Goal: Task Accomplishment & Management: Complete application form

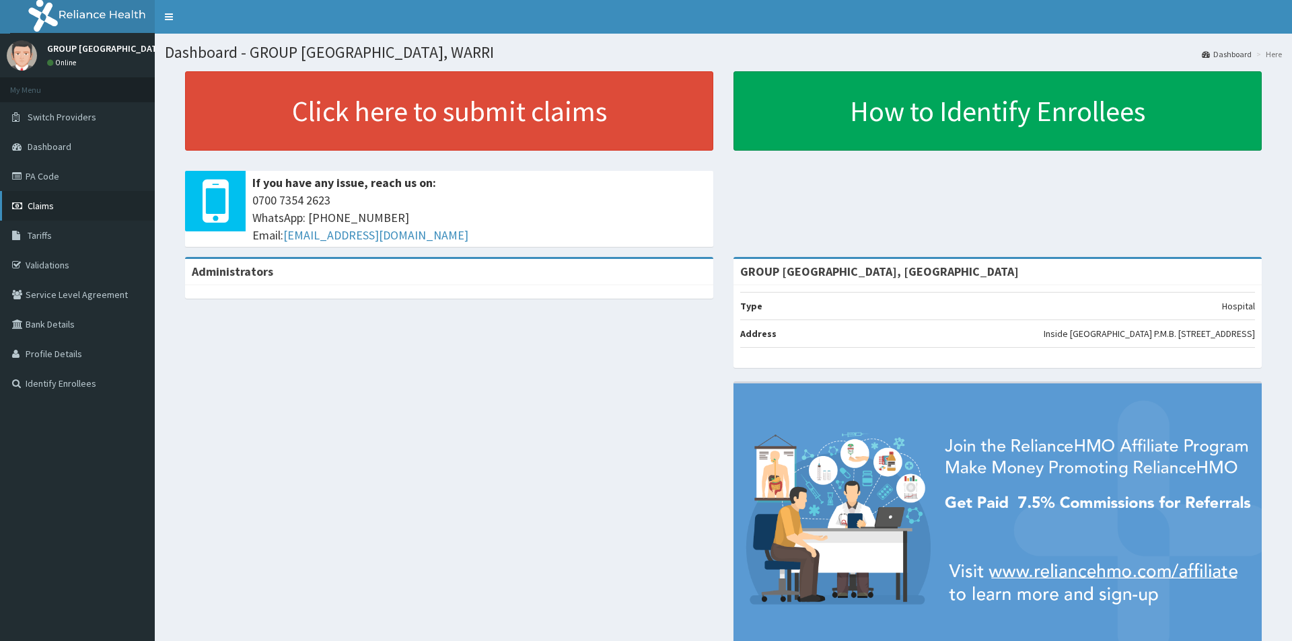
click at [40, 205] on span "Claims" at bounding box center [41, 206] width 26 height 12
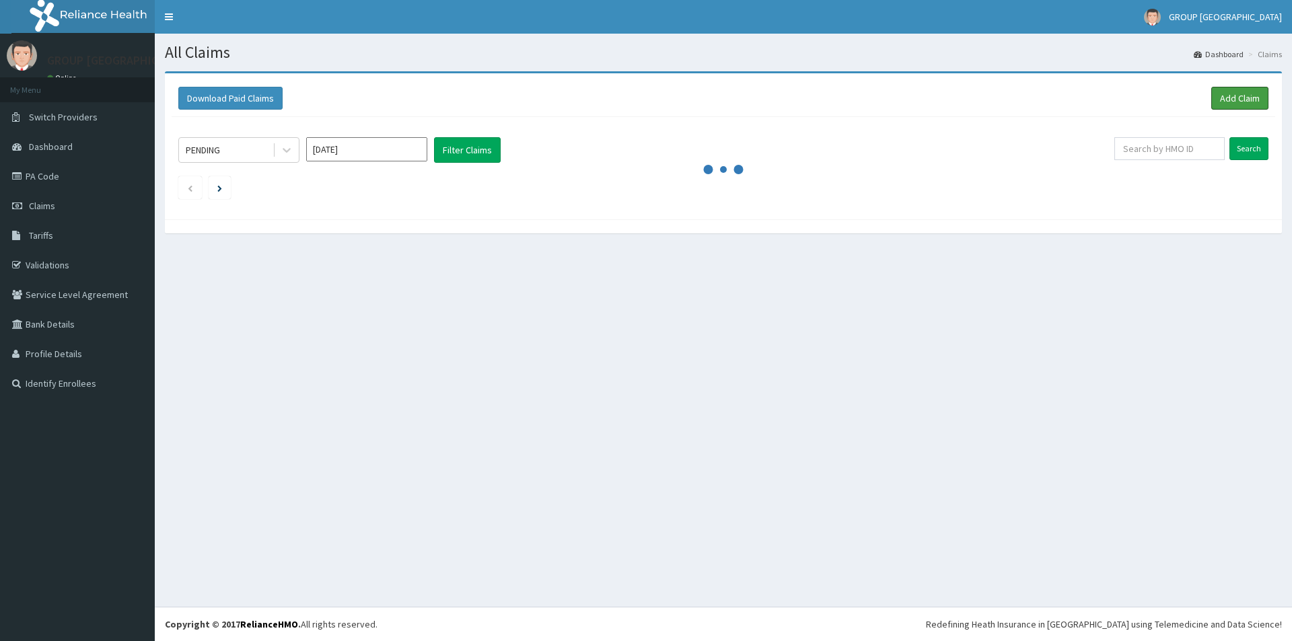
click at [1235, 102] on link "Add Claim" at bounding box center [1239, 98] width 57 height 23
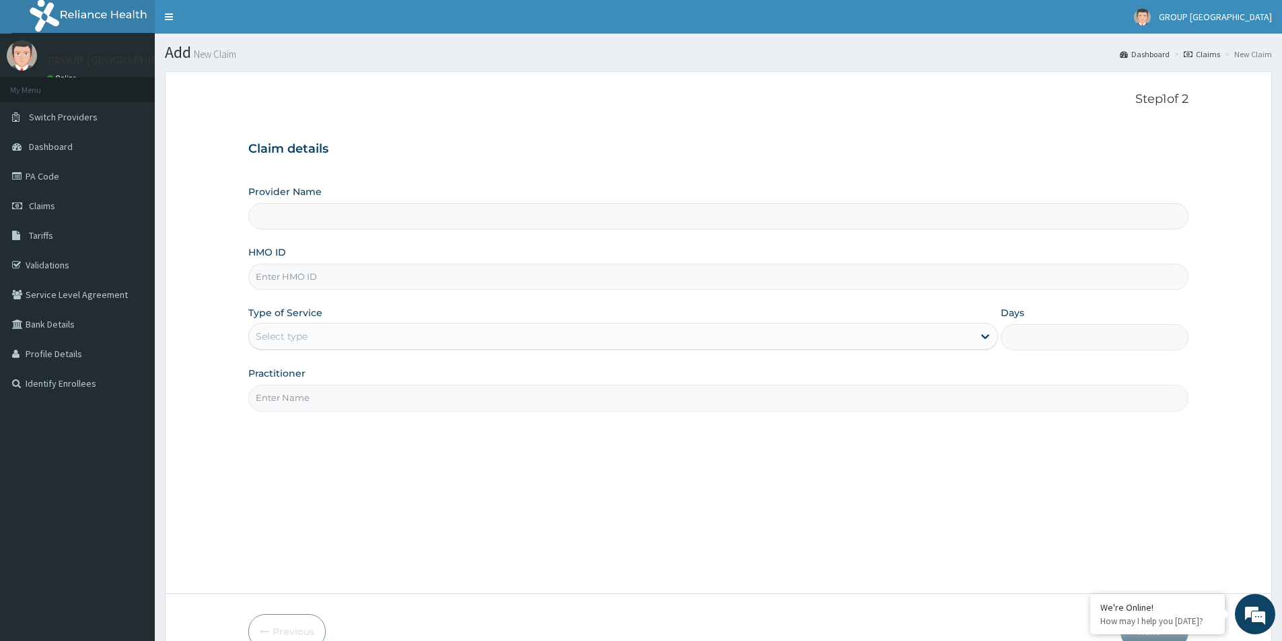
click at [325, 219] on input "Provider Name" at bounding box center [718, 216] width 940 height 26
type input "GROUP CHRISTIAN MEDICAL CENTRE, WARRI"
click at [324, 275] on input "HMO ID" at bounding box center [718, 277] width 940 height 26
type input "ELI/10013/D"
click at [323, 338] on div "Select type" at bounding box center [611, 337] width 724 height 22
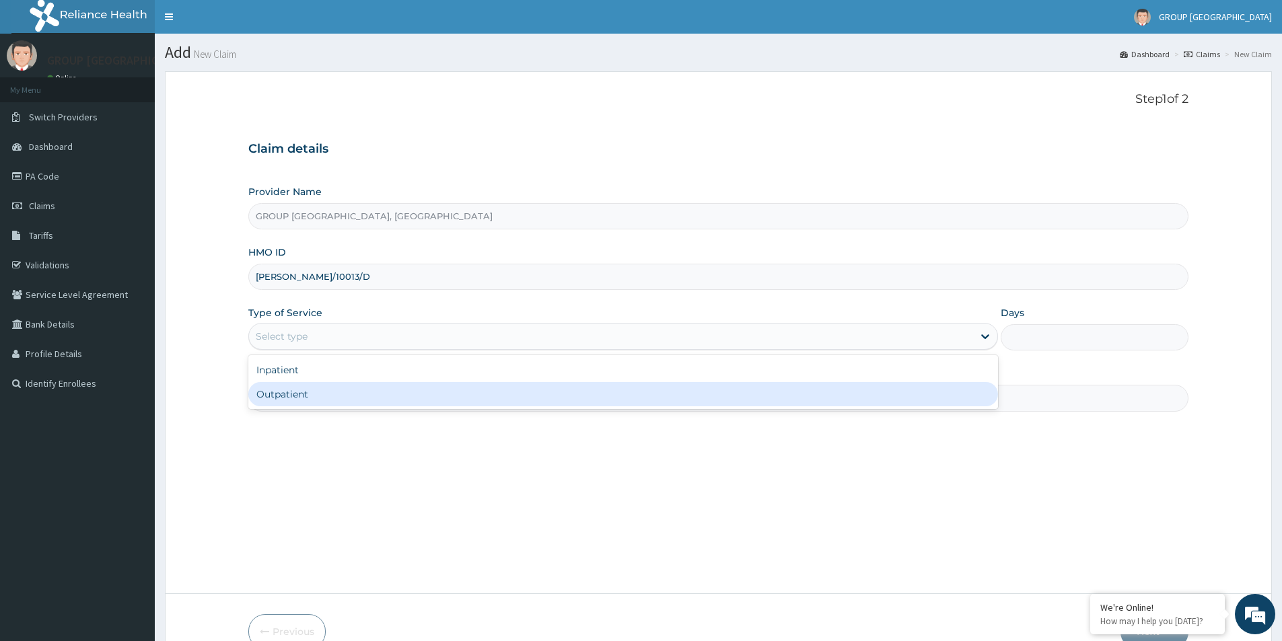
click at [283, 397] on div "Outpatient" at bounding box center [623, 394] width 750 height 24
type input "1"
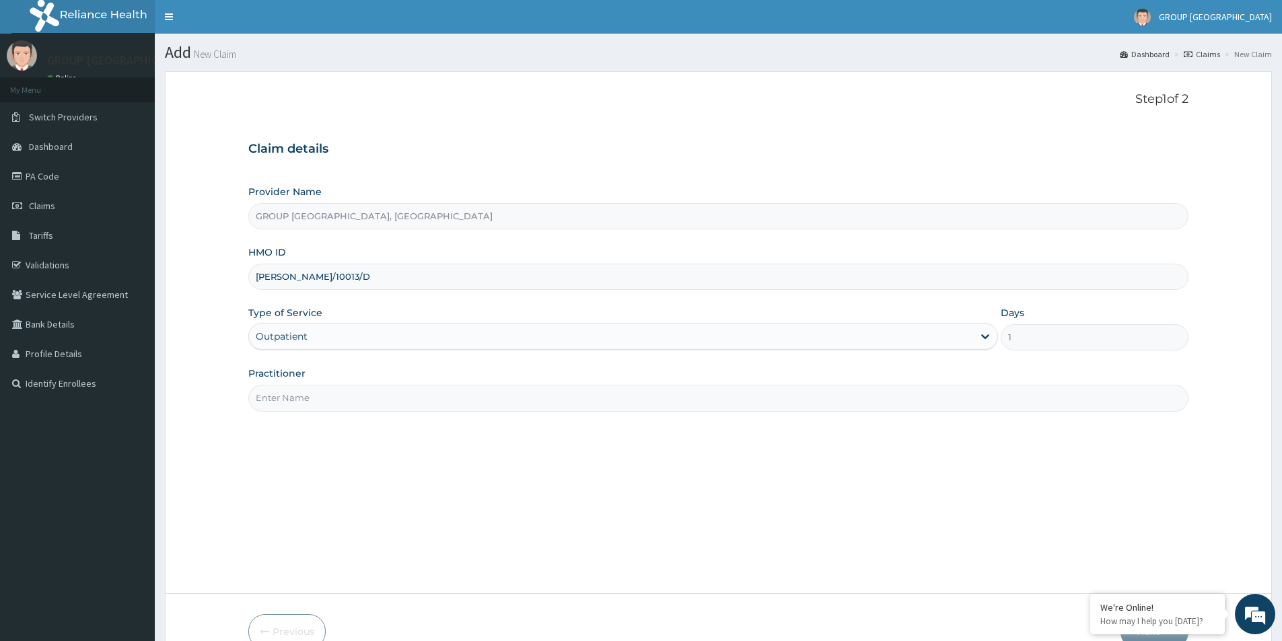
click at [296, 402] on input "Practitioner" at bounding box center [718, 398] width 940 height 26
type input "DR FAITH"
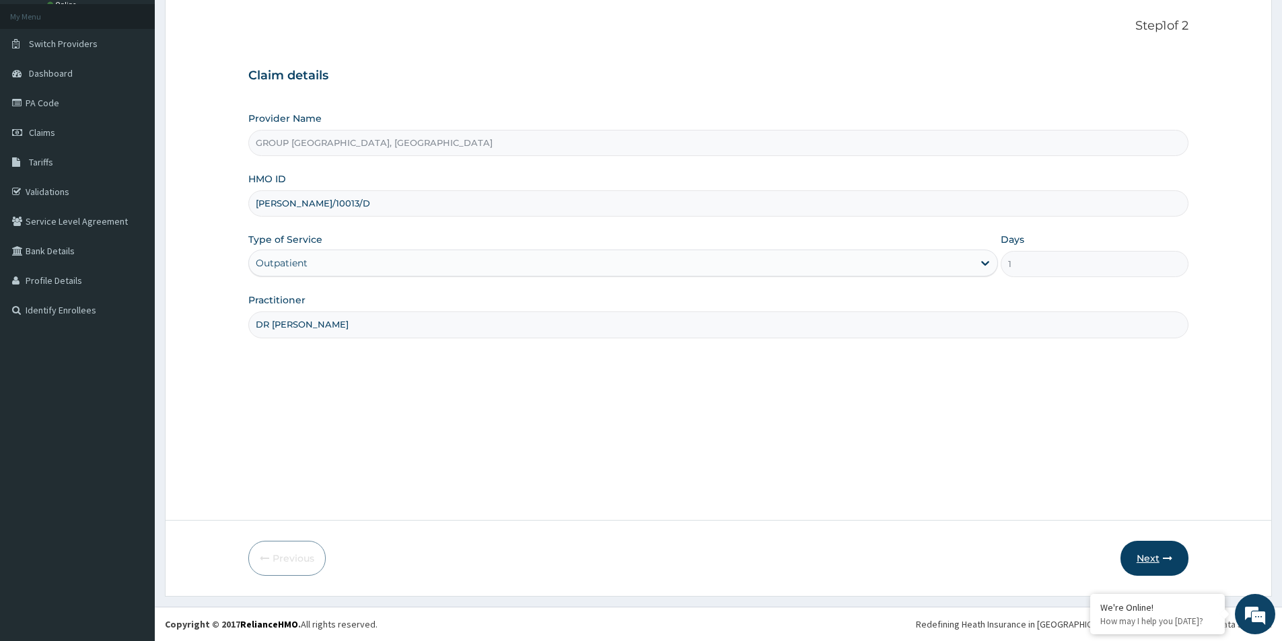
click at [1153, 557] on button "Next" at bounding box center [1155, 558] width 68 height 35
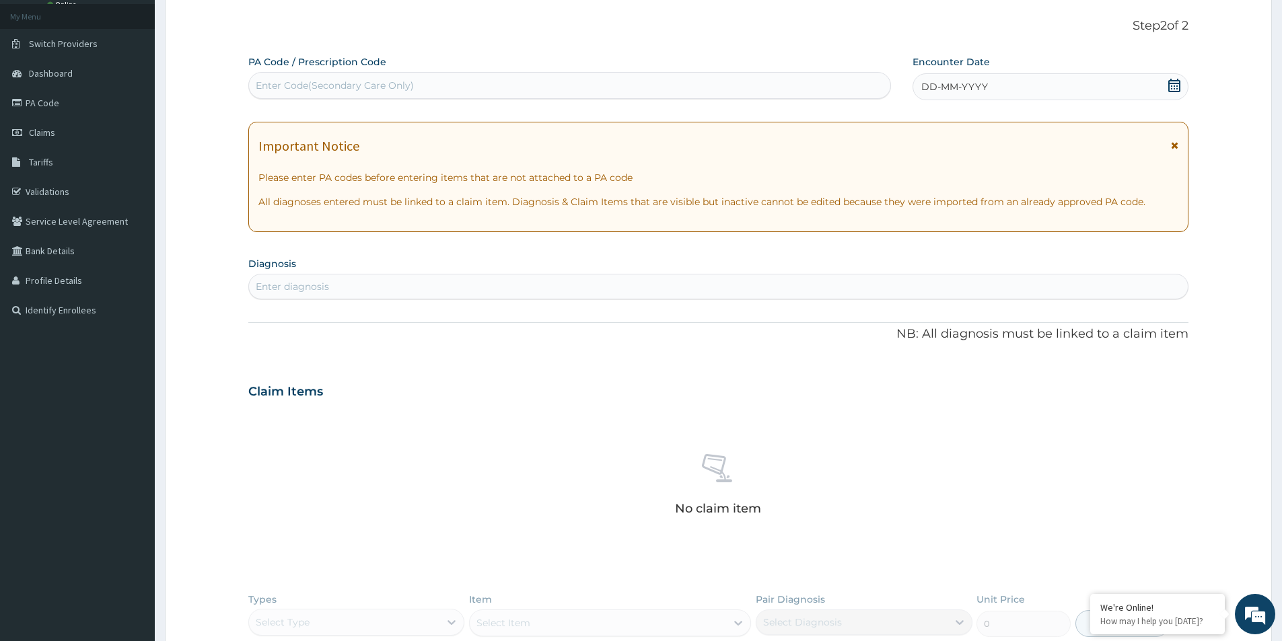
click at [341, 80] on div "Enter Code(Secondary Care Only)" at bounding box center [335, 85] width 158 height 13
click at [954, 90] on span "DD-MM-YYYY" at bounding box center [954, 86] width 67 height 13
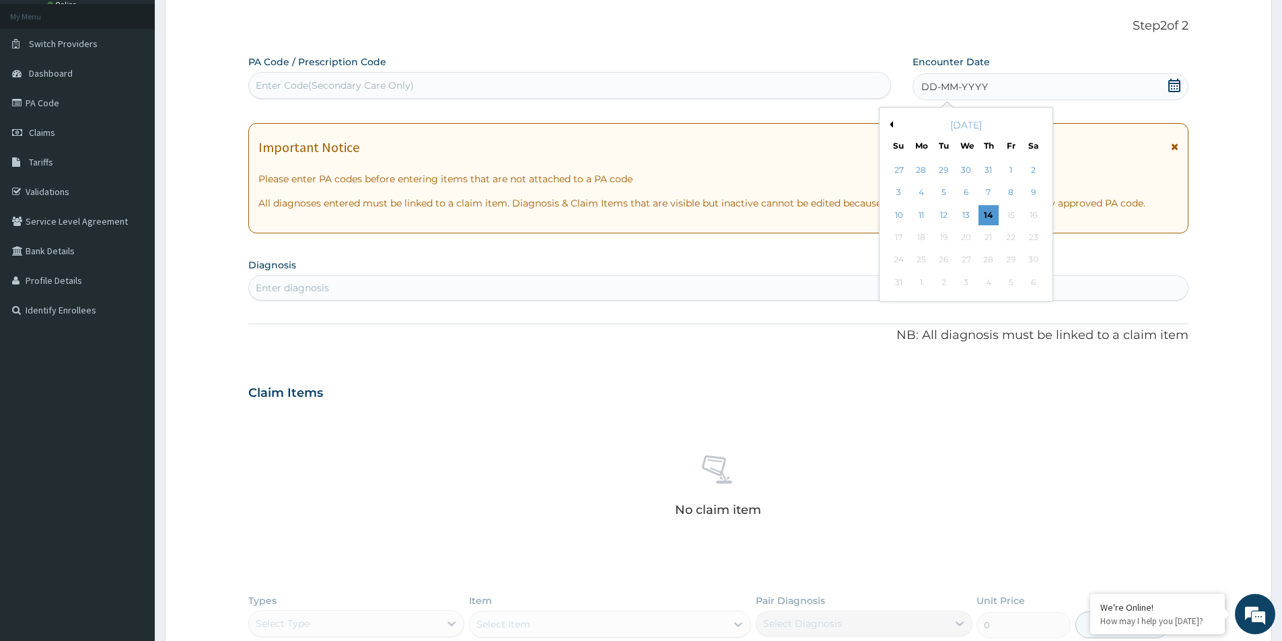
click at [1010, 196] on div "8" at bounding box center [1012, 193] width 20 height 20
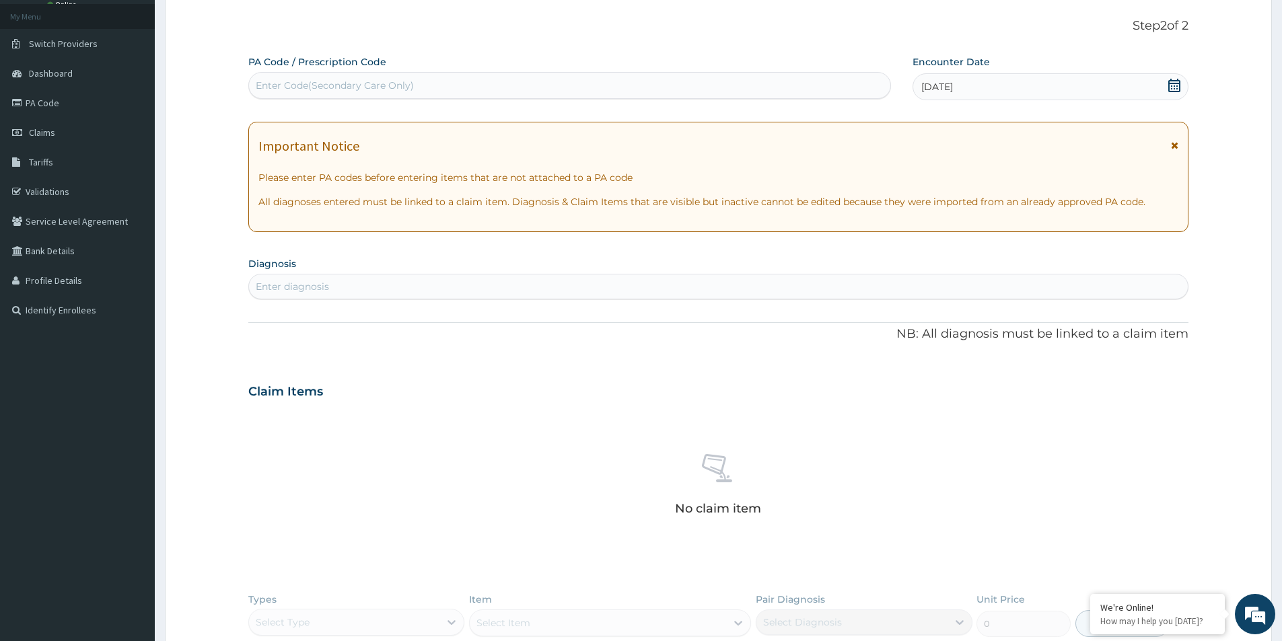
click at [314, 284] on div "Enter diagnosis" at bounding box center [292, 286] width 73 height 13
type input "MALARIA"
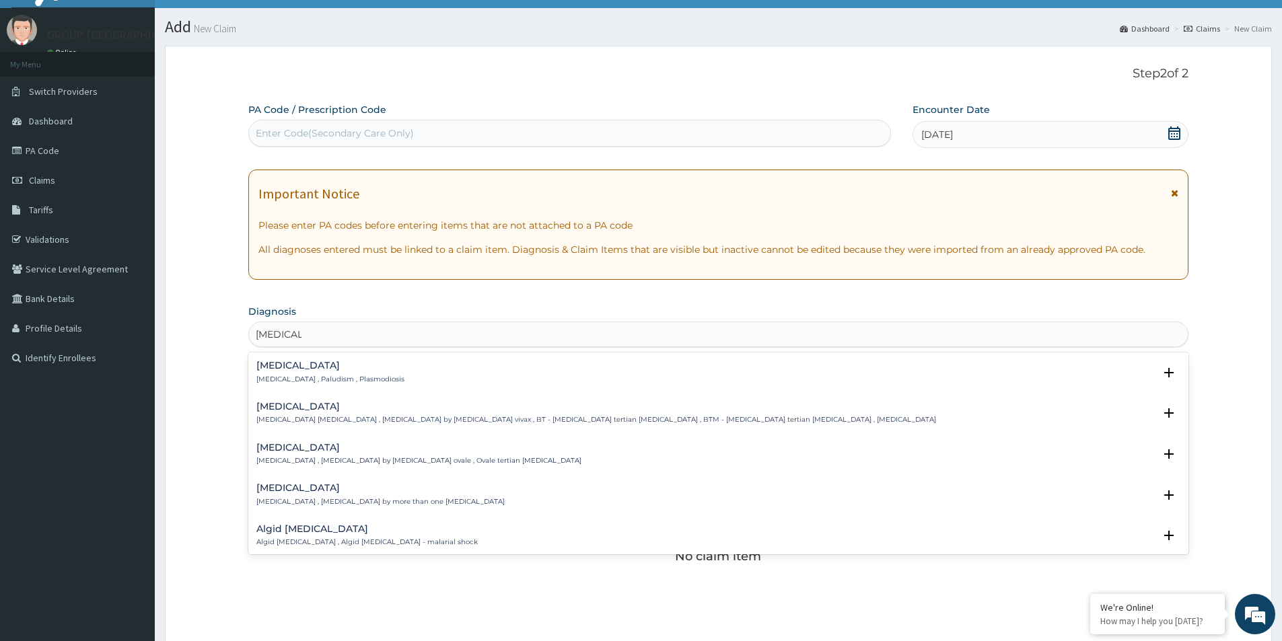
scroll to position [6, 0]
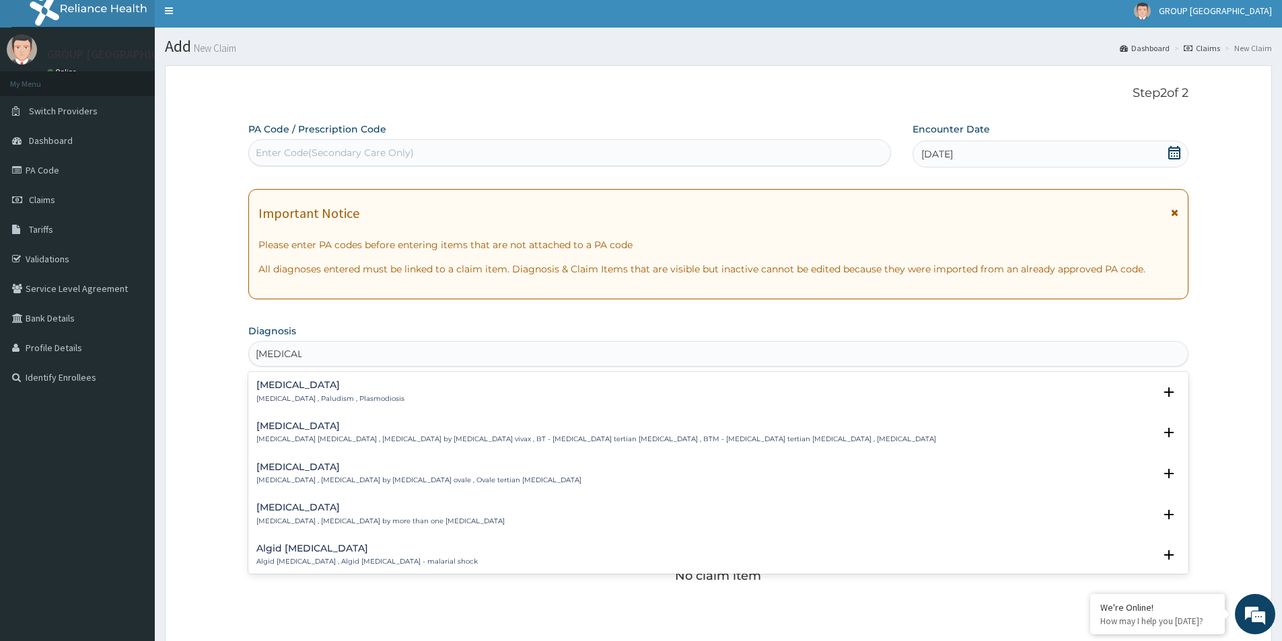
click at [279, 387] on h4 "Malaria" at bounding box center [330, 385] width 148 height 10
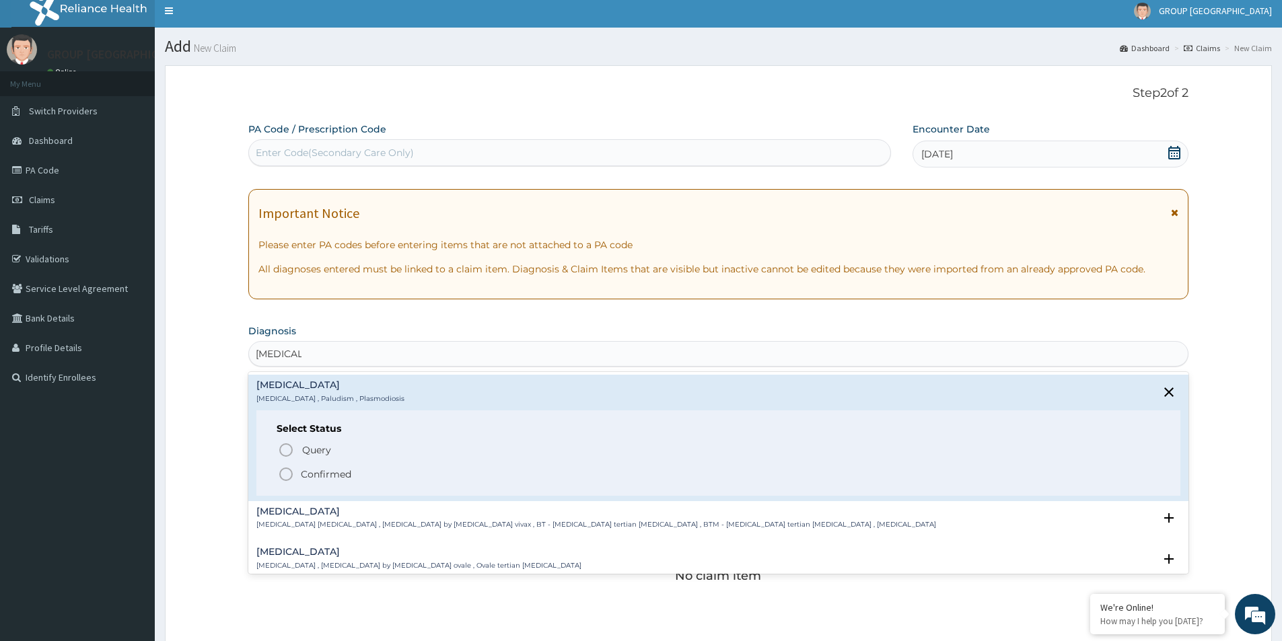
click at [291, 474] on icon "status option filled" at bounding box center [286, 474] width 16 height 16
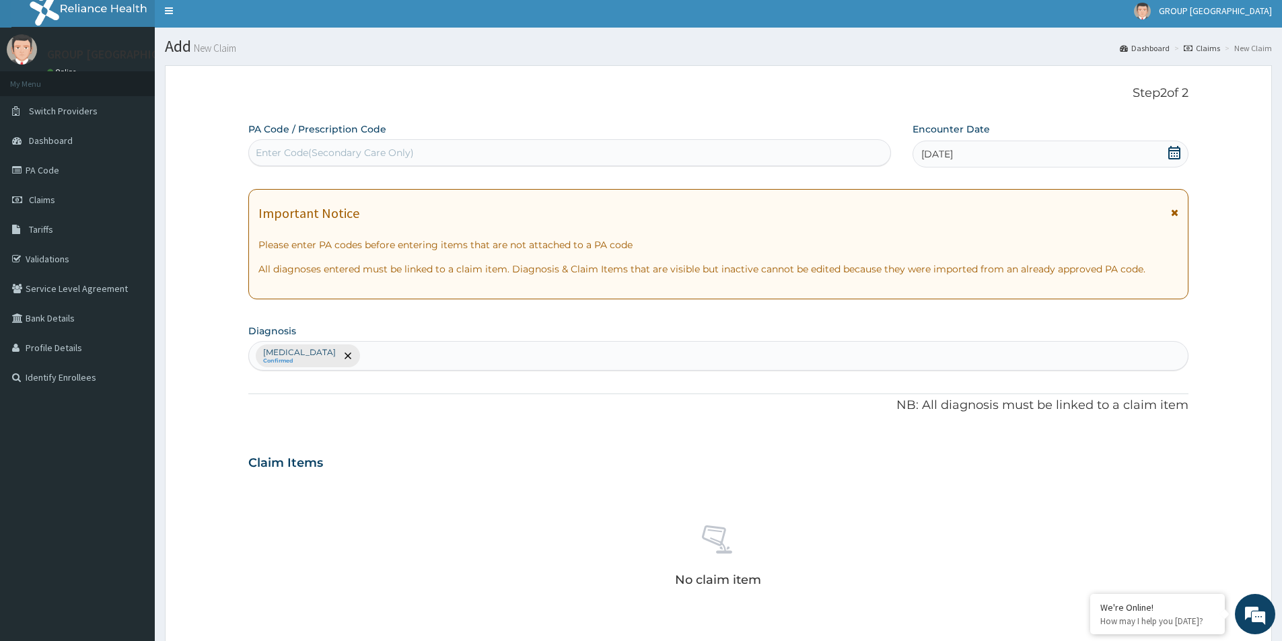
click at [328, 357] on div "Malaria Confirmed" at bounding box center [718, 356] width 939 height 28
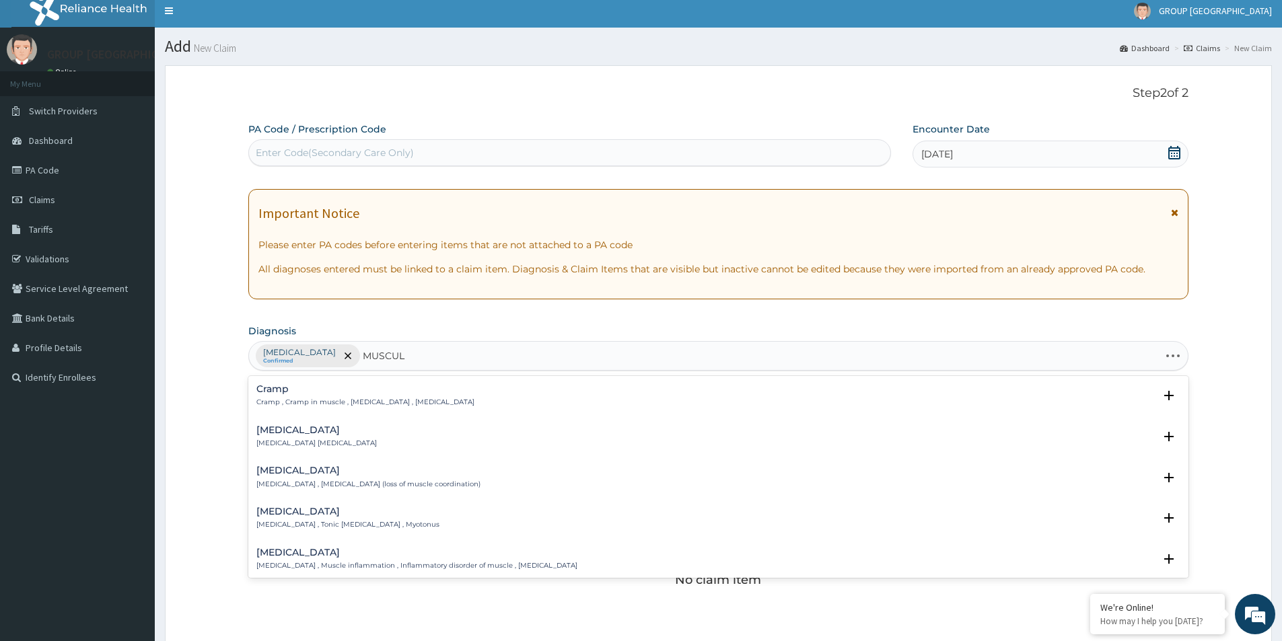
type input "MUSCULO"
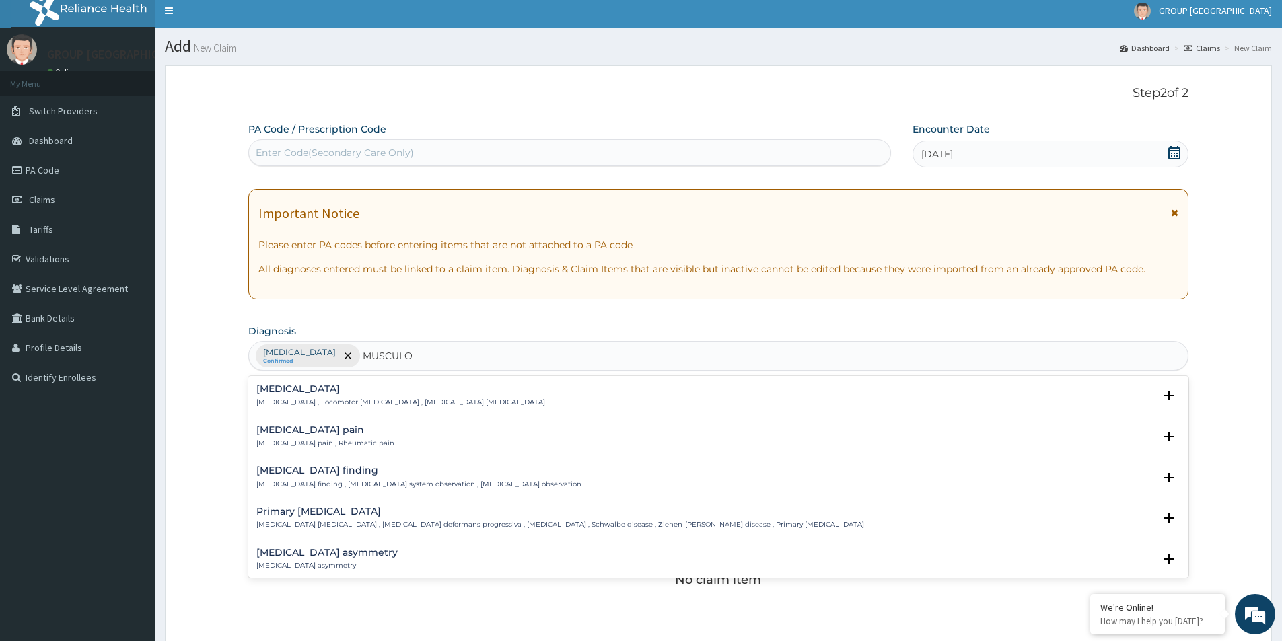
click at [281, 430] on h4 "Musculoskeletal pain" at bounding box center [325, 430] width 138 height 10
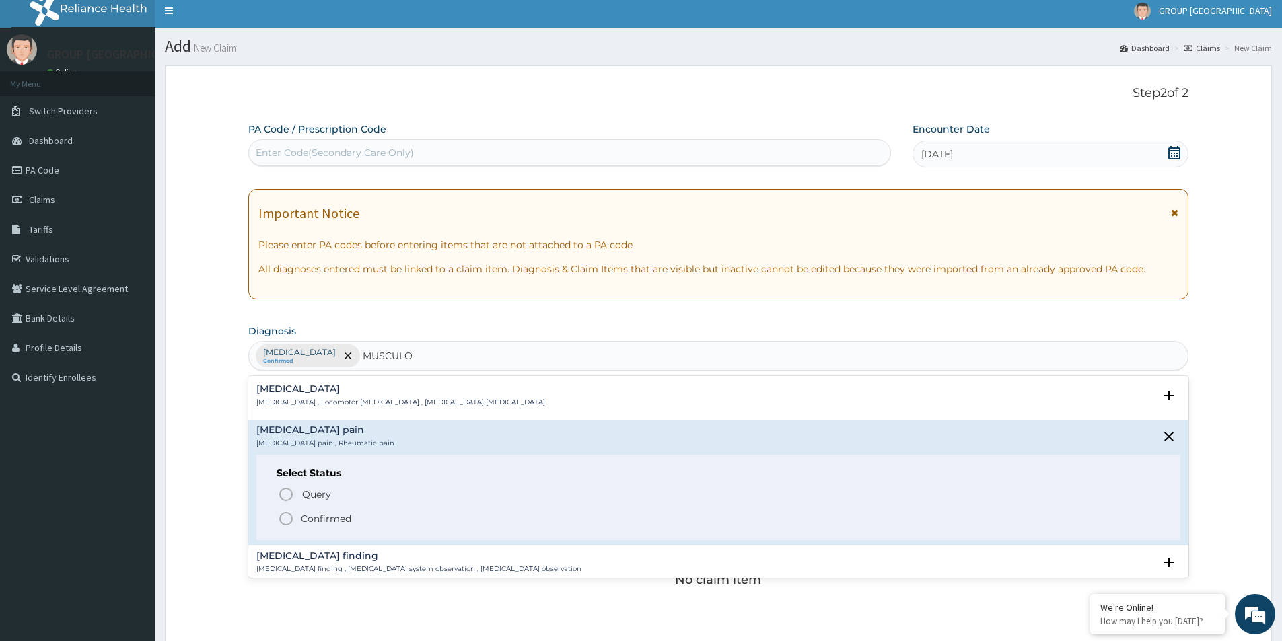
click at [288, 518] on icon "status option filled" at bounding box center [286, 519] width 16 height 16
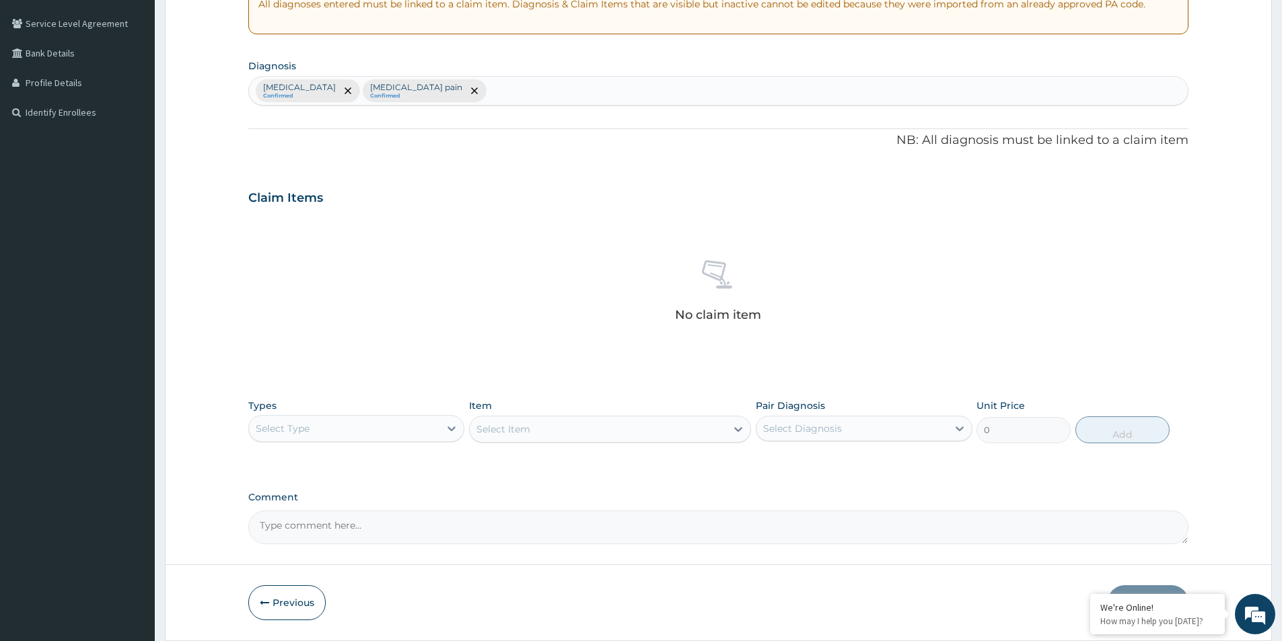
scroll to position [316, 0]
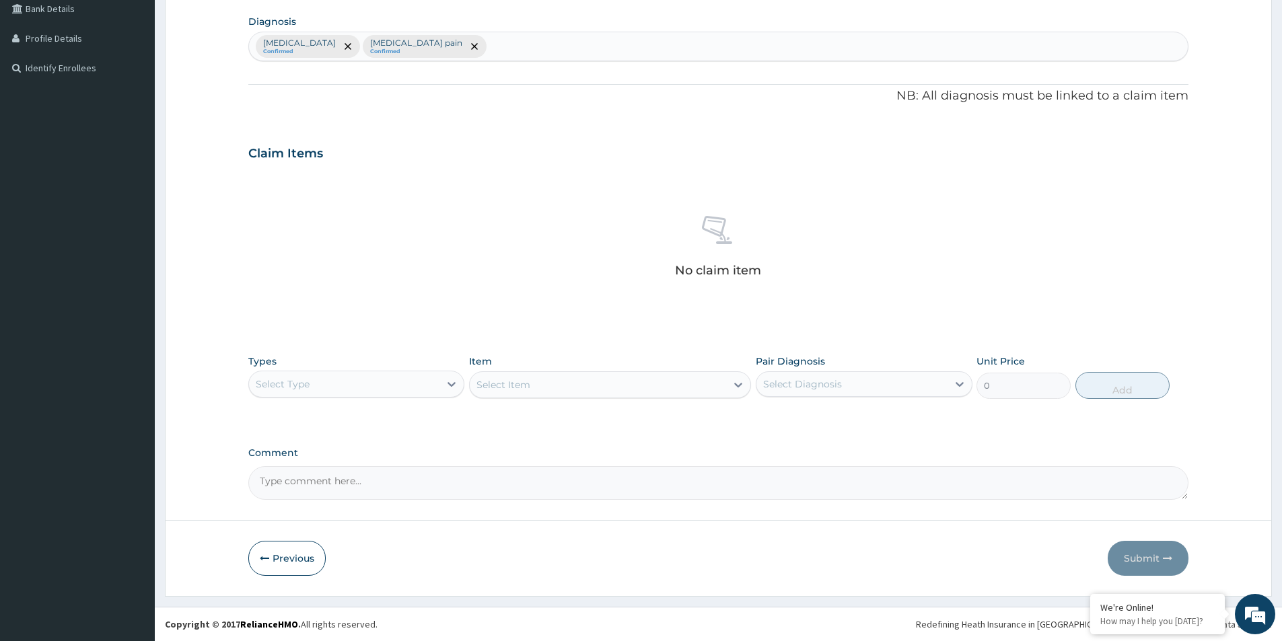
click at [307, 386] on div "Select Type" at bounding box center [283, 384] width 54 height 13
click at [300, 469] on div "Procedures" at bounding box center [356, 466] width 216 height 24
click at [540, 384] on div "Select Item" at bounding box center [610, 385] width 282 height 27
click at [743, 388] on icon at bounding box center [738, 384] width 13 height 13
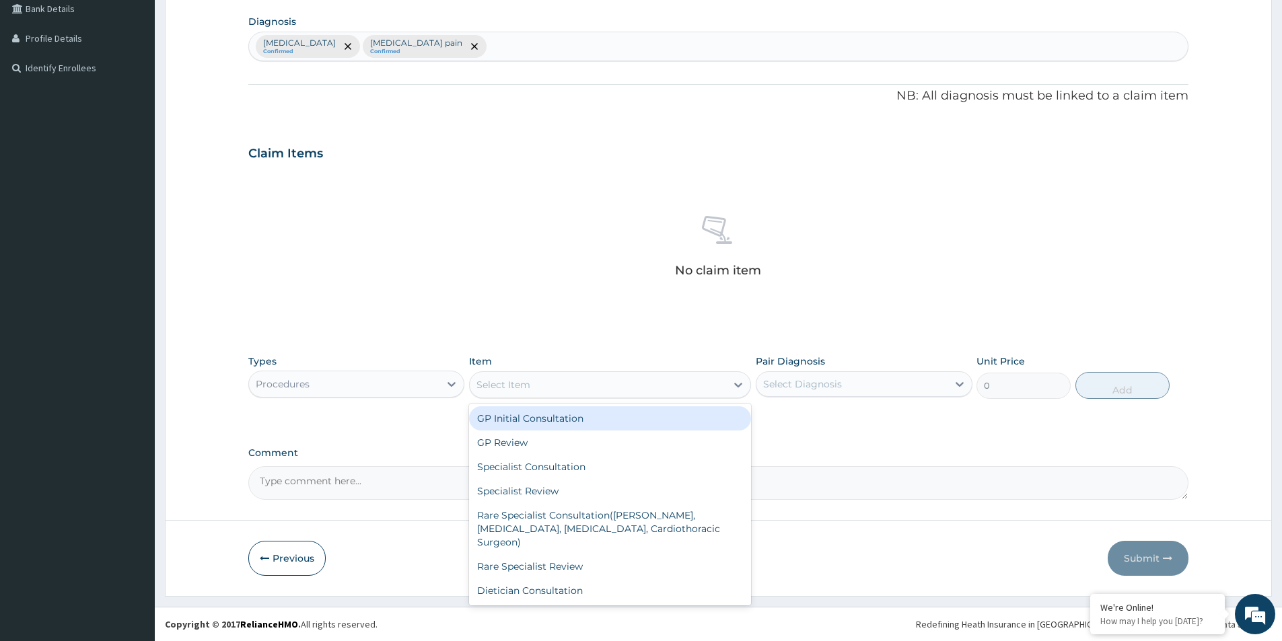
click at [514, 425] on div "GP Initial Consultation" at bounding box center [610, 419] width 282 height 24
type input "2000"
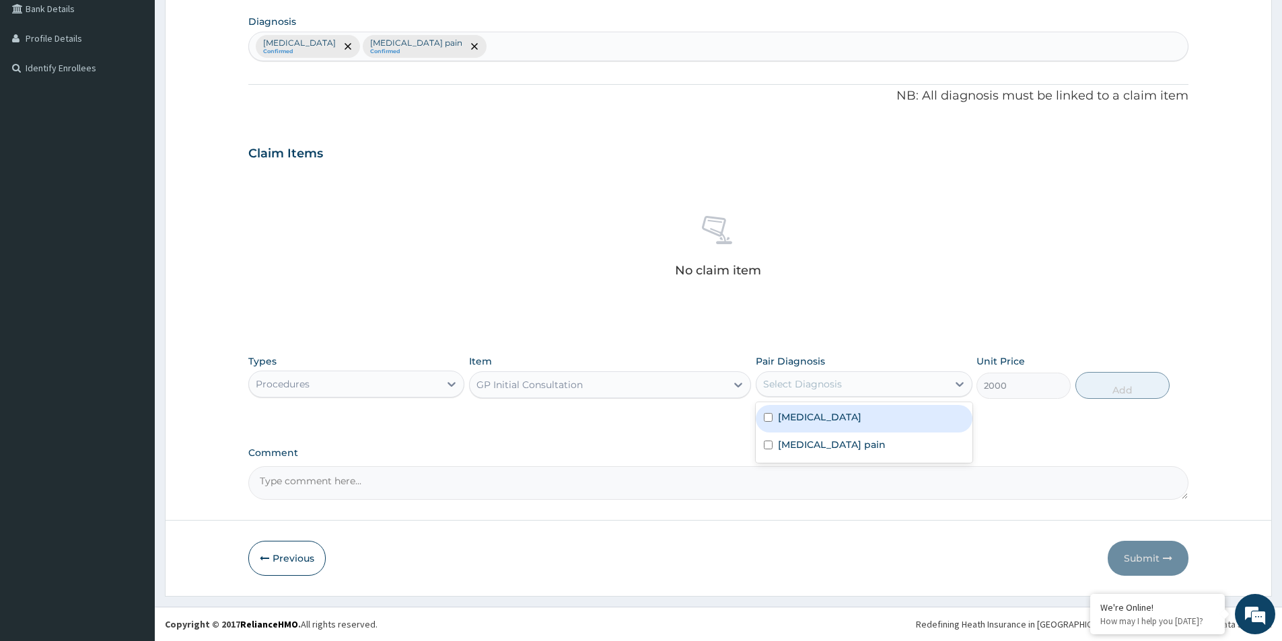
click at [829, 382] on div "Select Diagnosis" at bounding box center [802, 384] width 79 height 13
click at [771, 419] on input "checkbox" at bounding box center [768, 417] width 9 height 9
checkbox input "true"
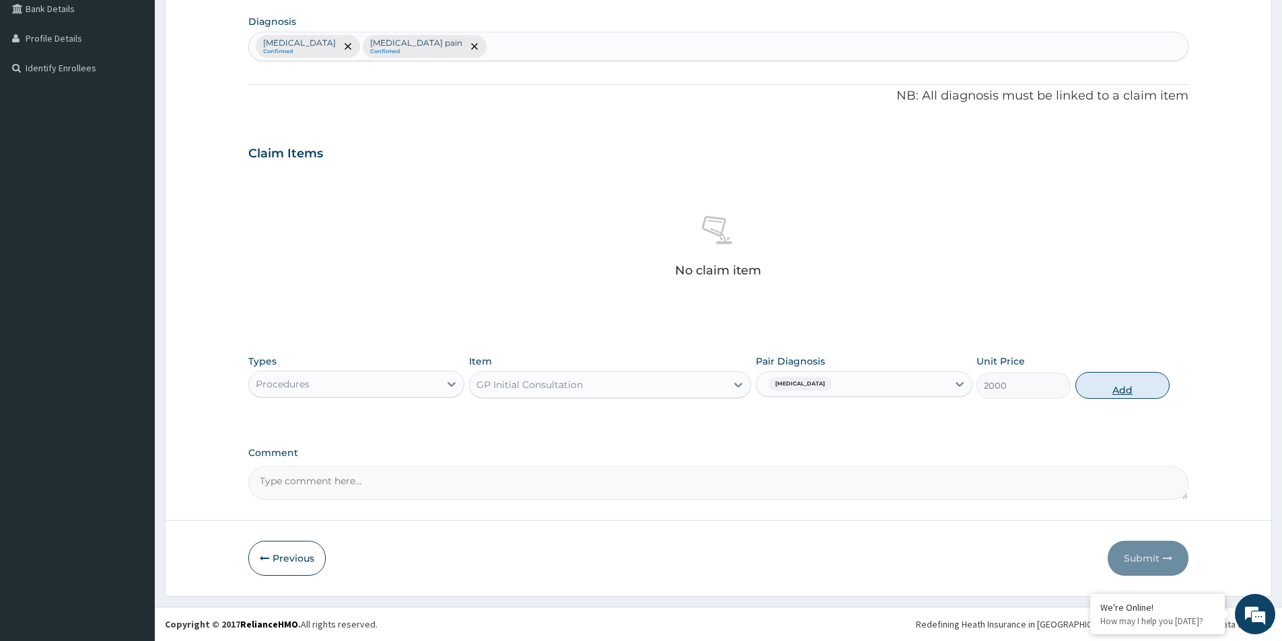
click at [1109, 384] on button "Add" at bounding box center [1123, 385] width 94 height 27
type input "0"
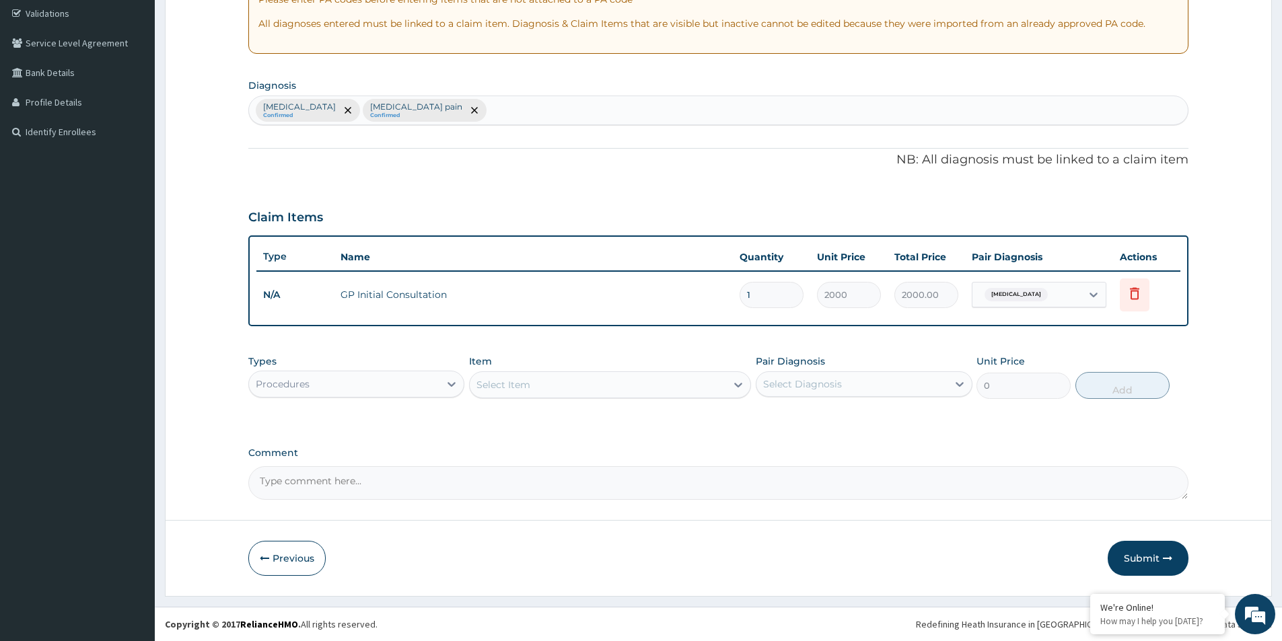
scroll to position [252, 0]
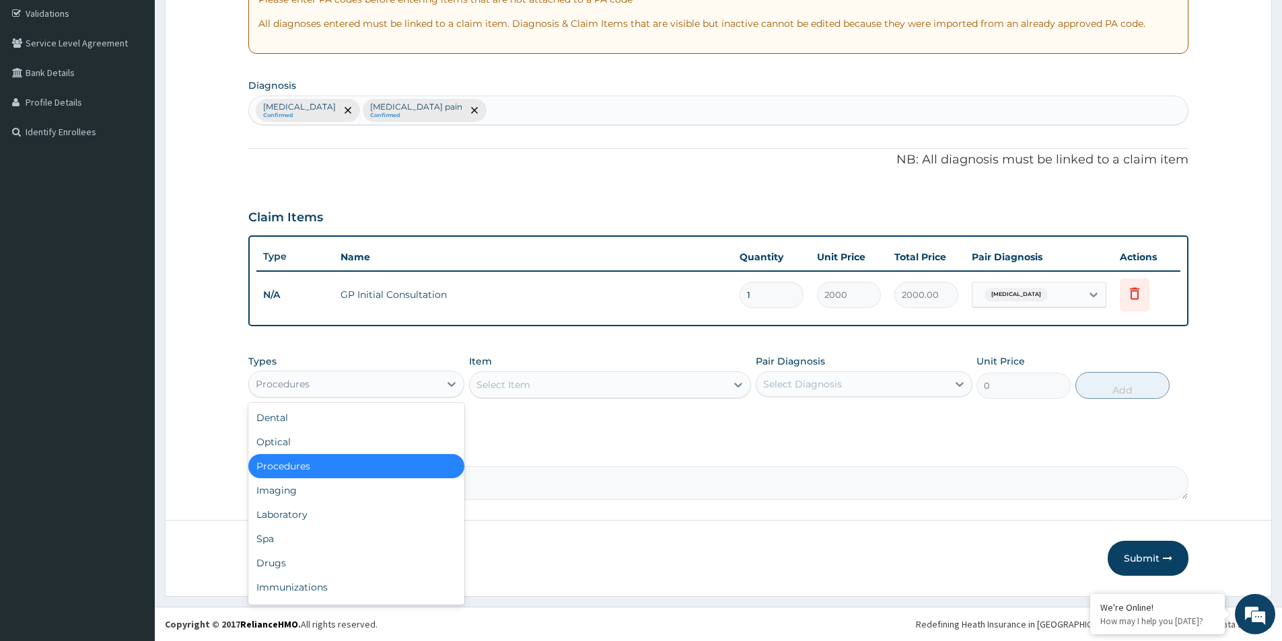
click at [322, 384] on div "Procedures" at bounding box center [344, 385] width 190 height 22
click at [283, 516] on div "Laboratory" at bounding box center [356, 515] width 216 height 24
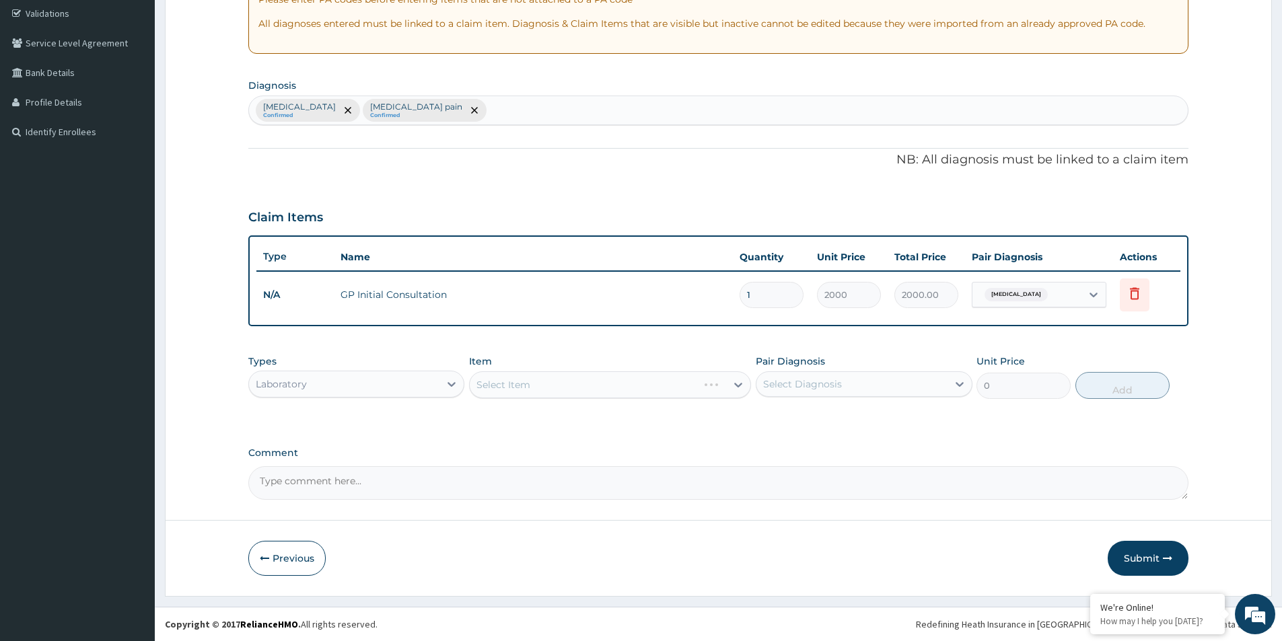
click at [534, 386] on div "Select Item" at bounding box center [610, 385] width 282 height 27
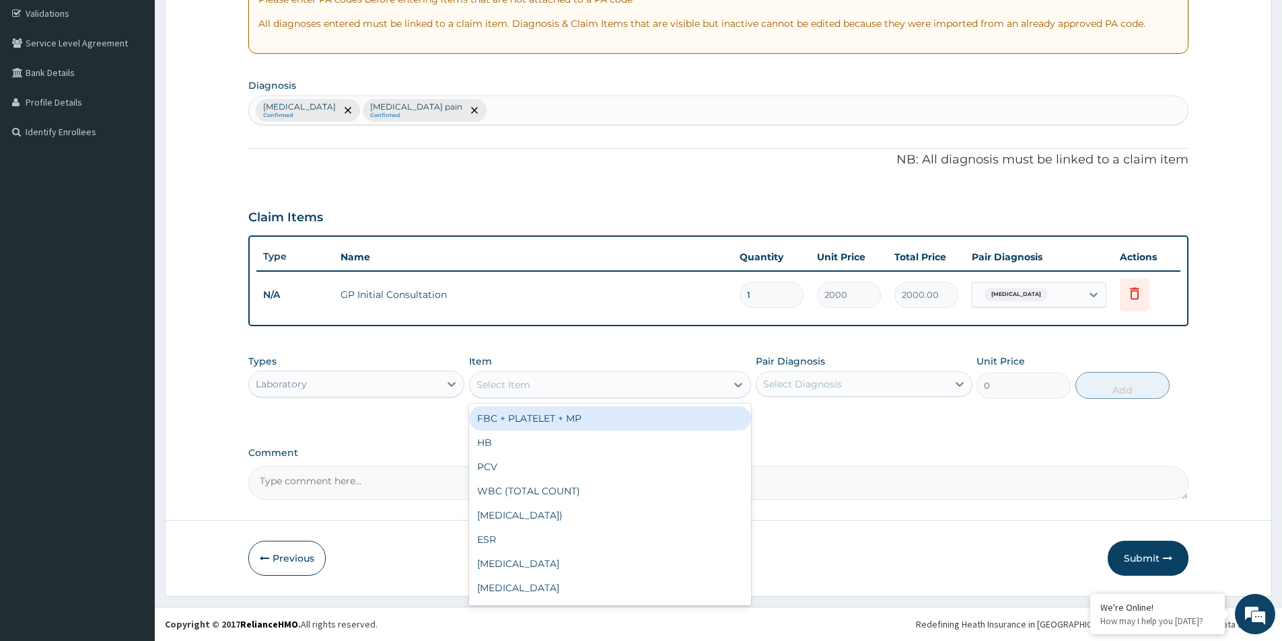
click at [487, 381] on div "Select Item" at bounding box center [504, 384] width 54 height 13
type input "MP"
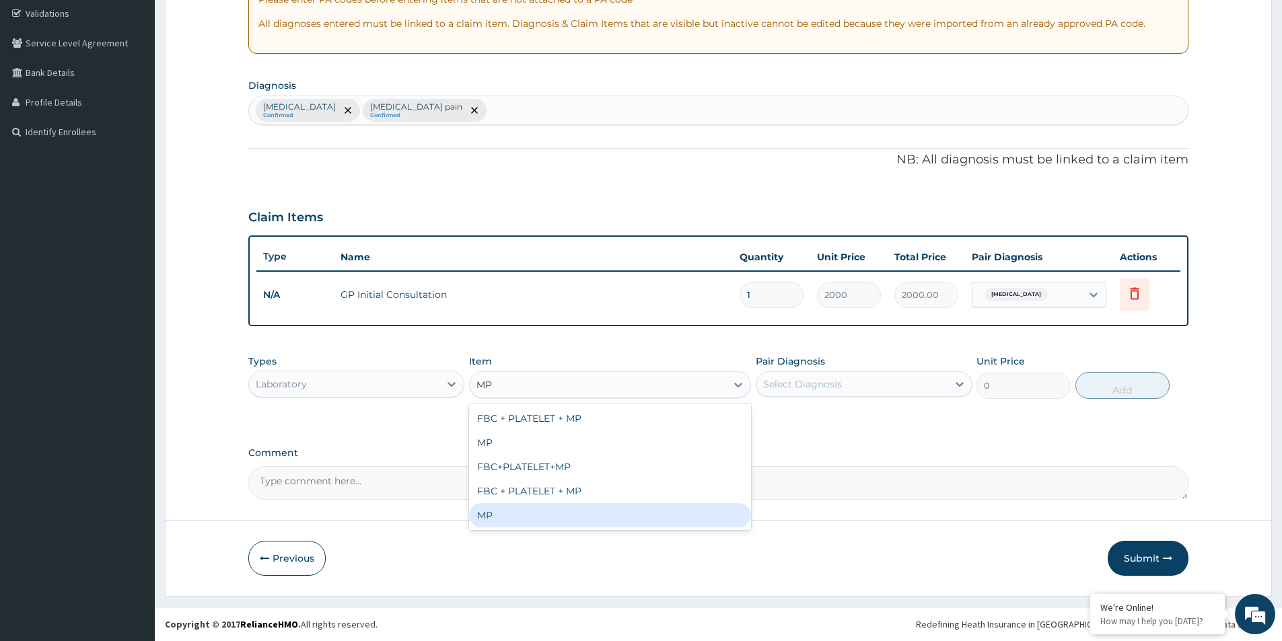
click at [487, 514] on div "MP" at bounding box center [610, 515] width 282 height 24
type input "3000"
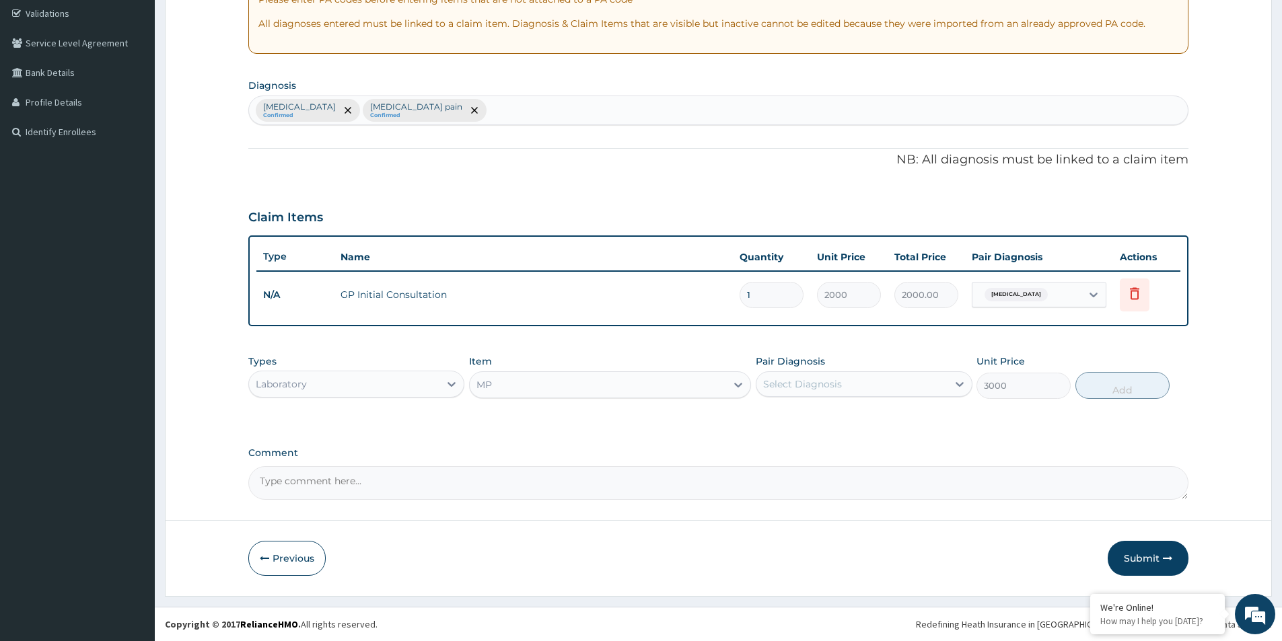
click at [798, 387] on div "Select Diagnosis" at bounding box center [802, 384] width 79 height 13
click at [800, 419] on label "Malaria" at bounding box center [819, 417] width 83 height 13
checkbox input "true"
drag, startPoint x: 1126, startPoint y: 386, endPoint x: 676, endPoint y: 427, distance: 451.5
click at [1125, 386] on button "Add" at bounding box center [1123, 385] width 94 height 27
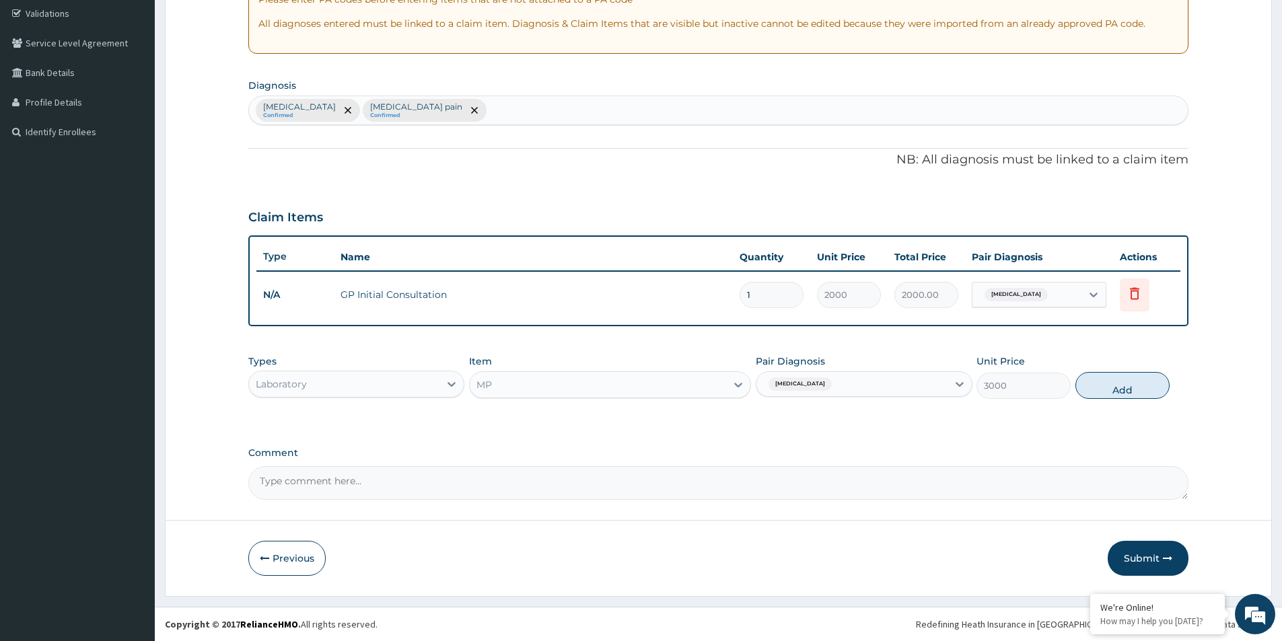
type input "0"
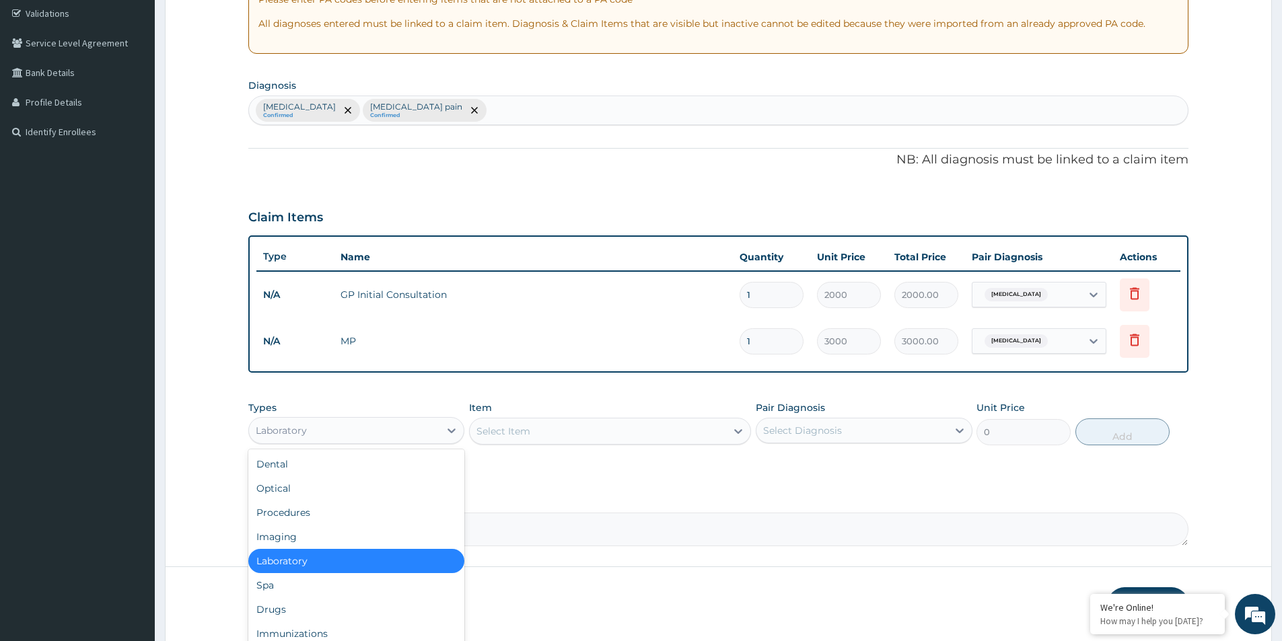
click at [314, 431] on div "Laboratory" at bounding box center [344, 431] width 190 height 22
drag, startPoint x: 279, startPoint y: 614, endPoint x: 391, endPoint y: 562, distance: 123.8
click at [280, 612] on div "Drugs" at bounding box center [356, 610] width 216 height 24
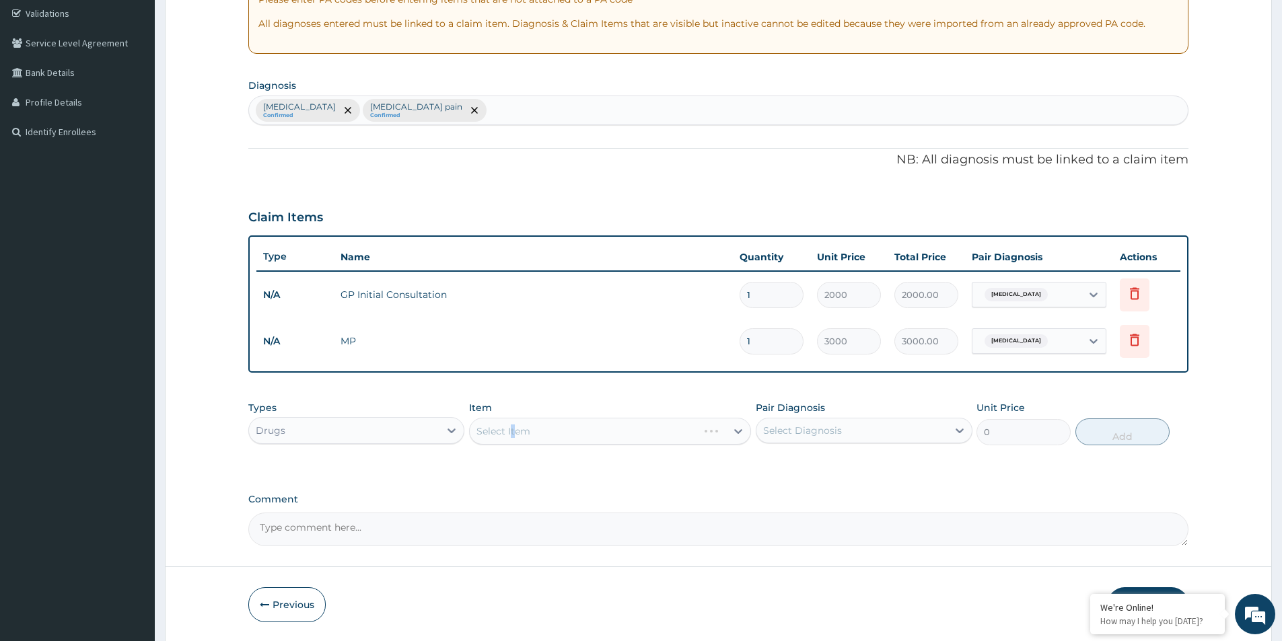
click at [512, 430] on div "Select Item" at bounding box center [610, 431] width 282 height 27
click at [487, 417] on div "Item Select Item" at bounding box center [610, 423] width 282 height 44
click at [505, 434] on div "Select Item" at bounding box center [504, 431] width 54 height 13
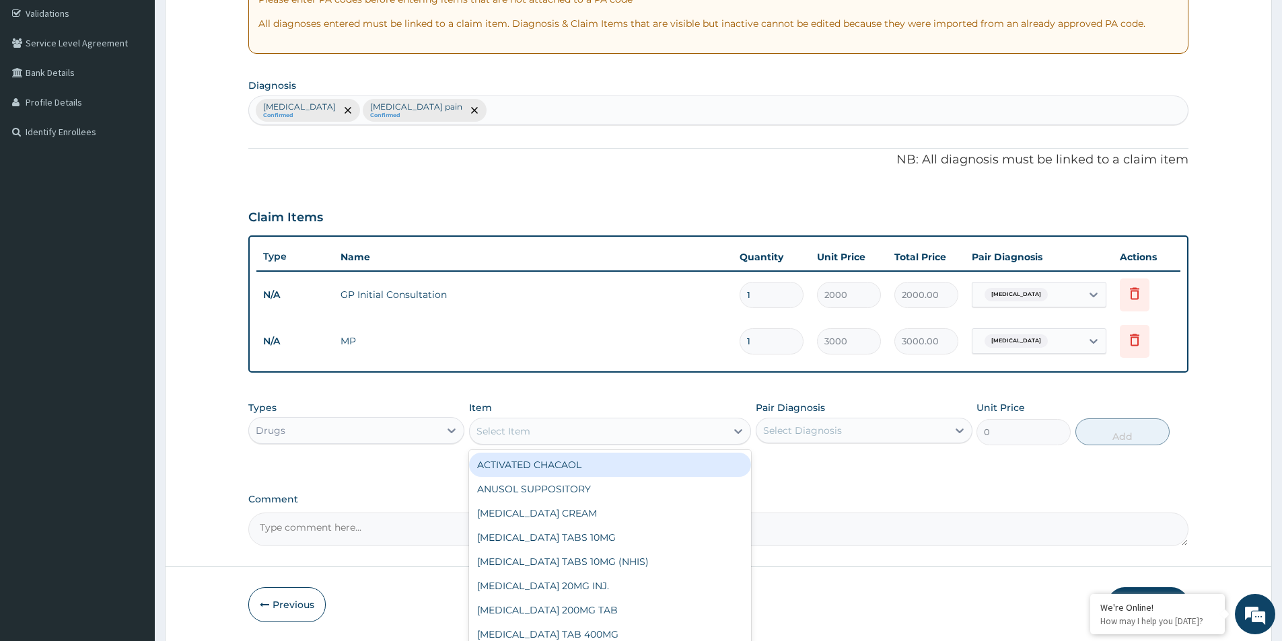
click at [494, 433] on div "Select Item" at bounding box center [504, 431] width 54 height 13
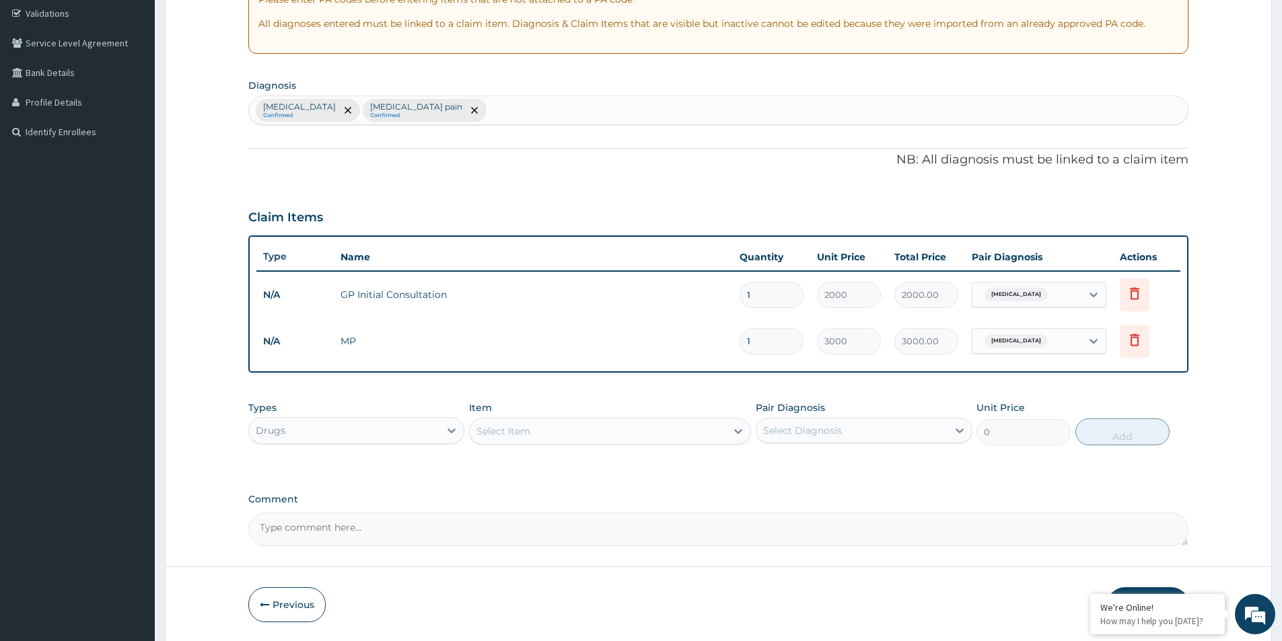
click at [494, 433] on div "Select Item" at bounding box center [504, 431] width 54 height 13
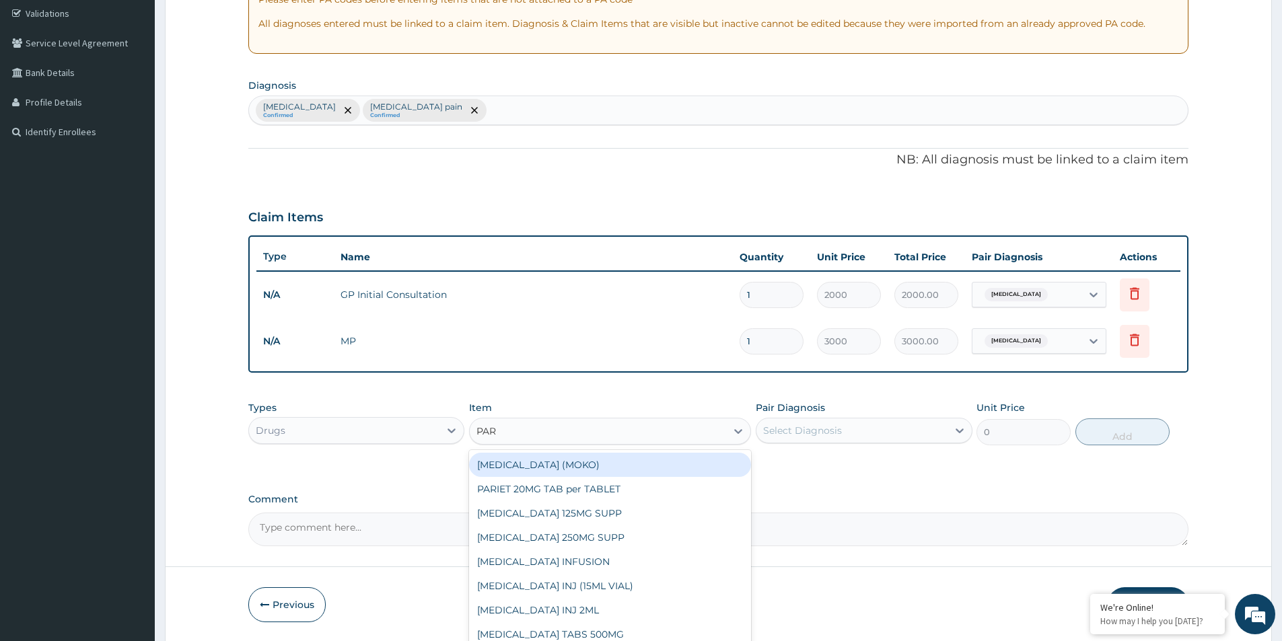
type input "PARA"
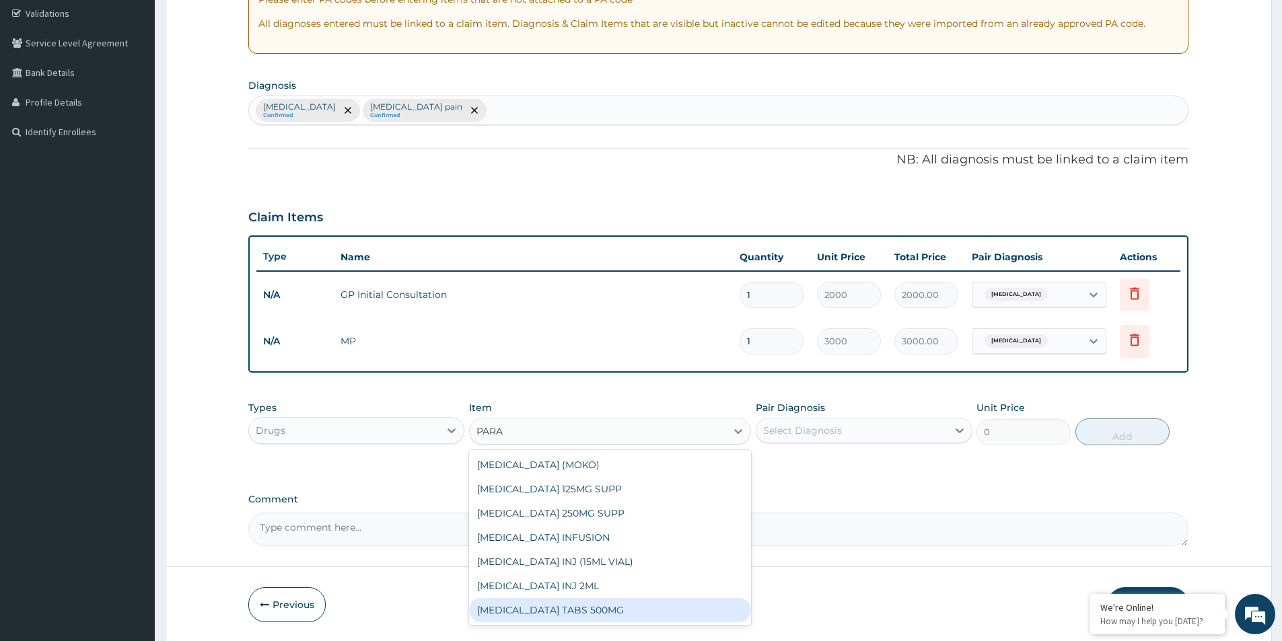
click at [554, 608] on div "PARACETAMOL TABS 500MG" at bounding box center [610, 610] width 282 height 24
type input "10"
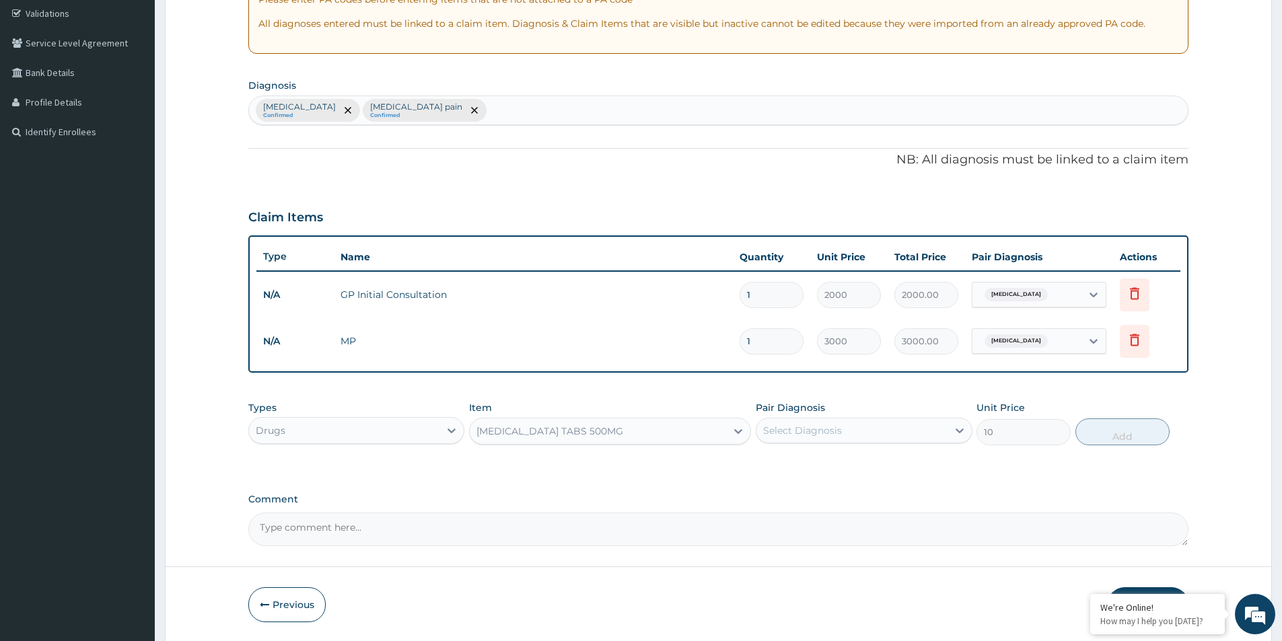
click at [783, 434] on div "Select Diagnosis" at bounding box center [802, 430] width 79 height 13
click at [769, 494] on input "checkbox" at bounding box center [768, 491] width 9 height 9
checkbox input "true"
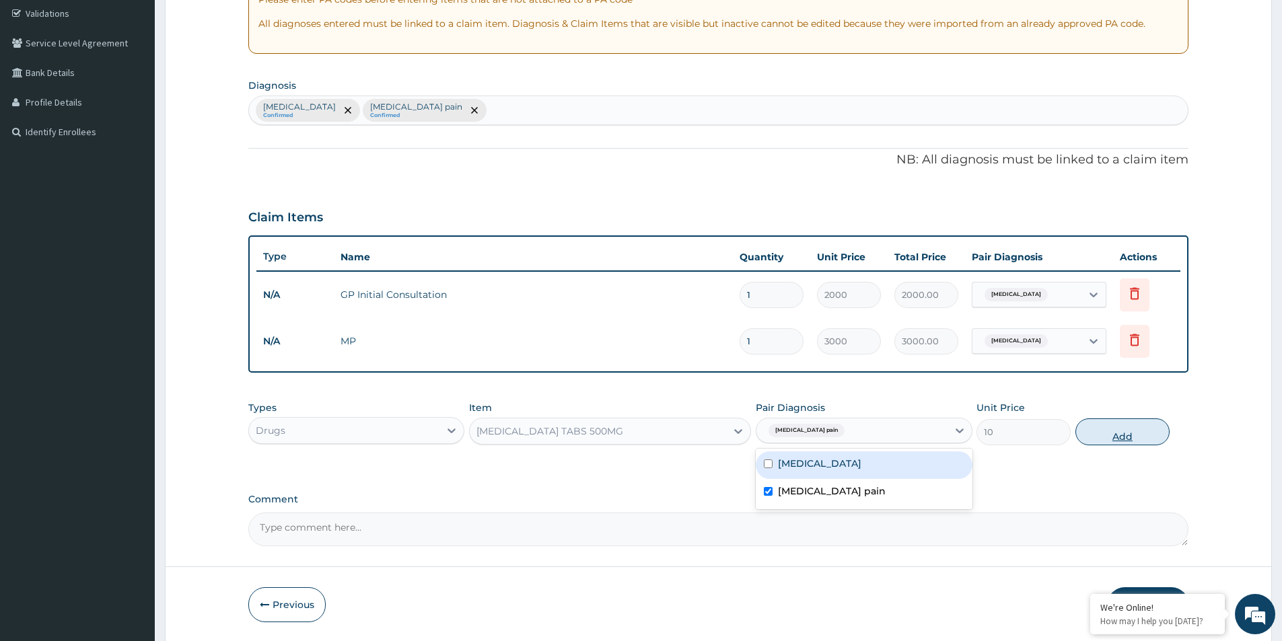
click at [1133, 431] on button "Add" at bounding box center [1123, 432] width 94 height 27
type input "0"
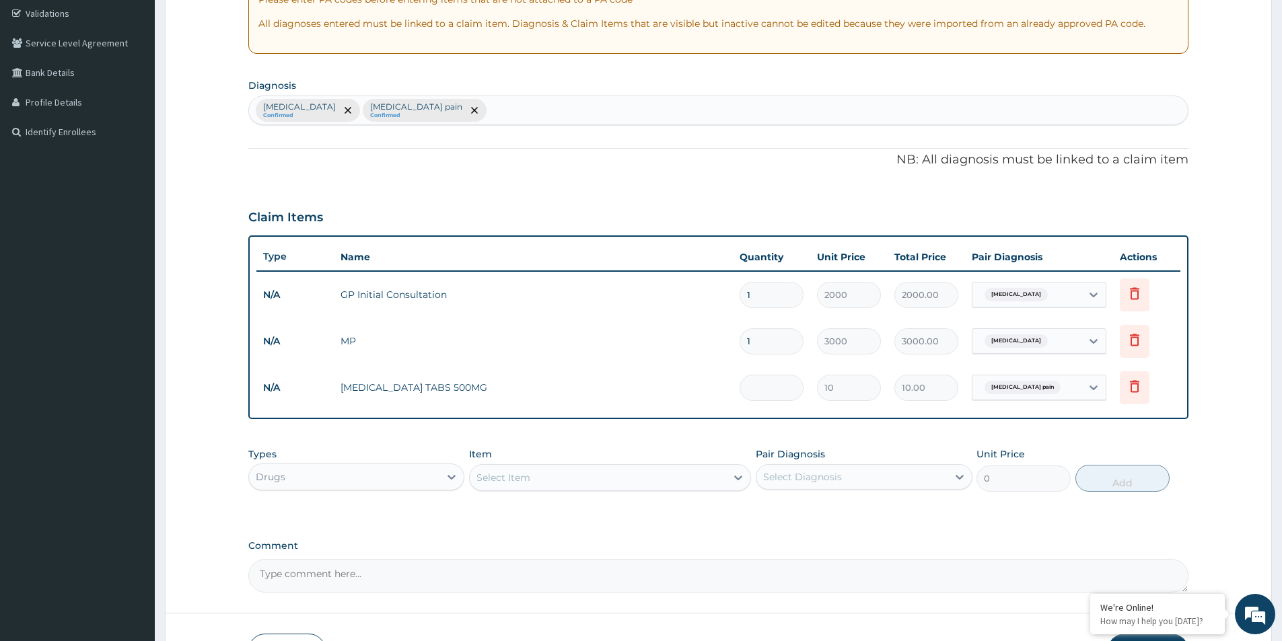
type input "0.00"
type input "1"
type input "10.00"
type input "18"
type input "180.00"
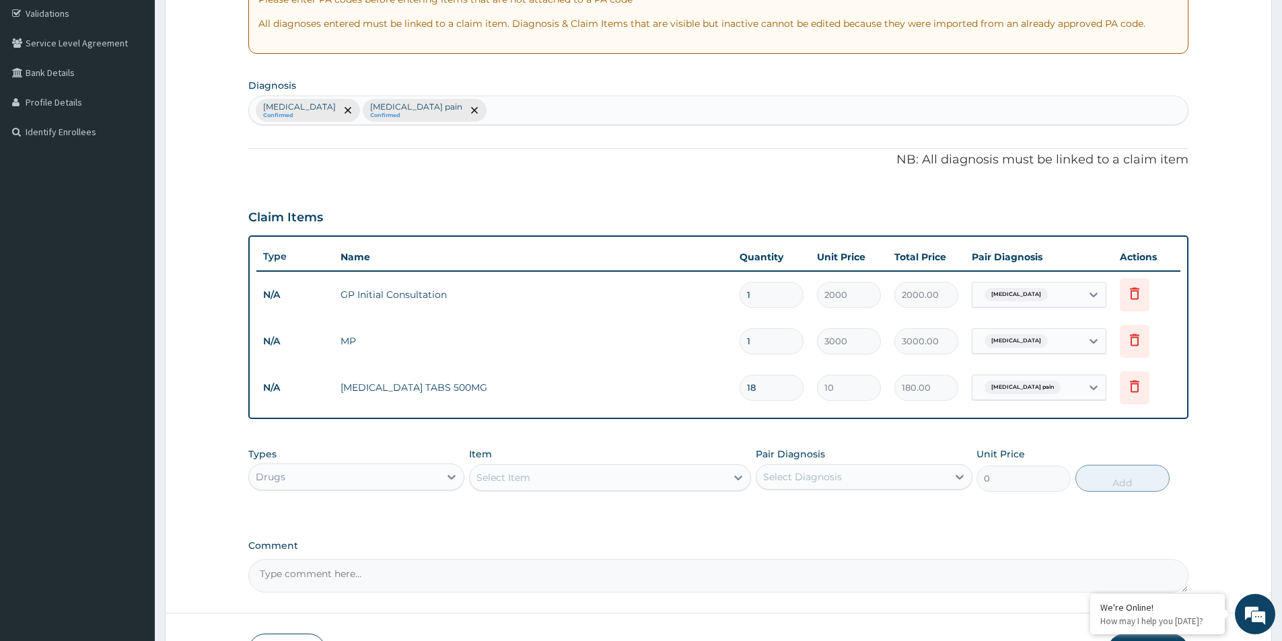
type input "18"
click at [497, 475] on div "Select Item" at bounding box center [504, 477] width 54 height 13
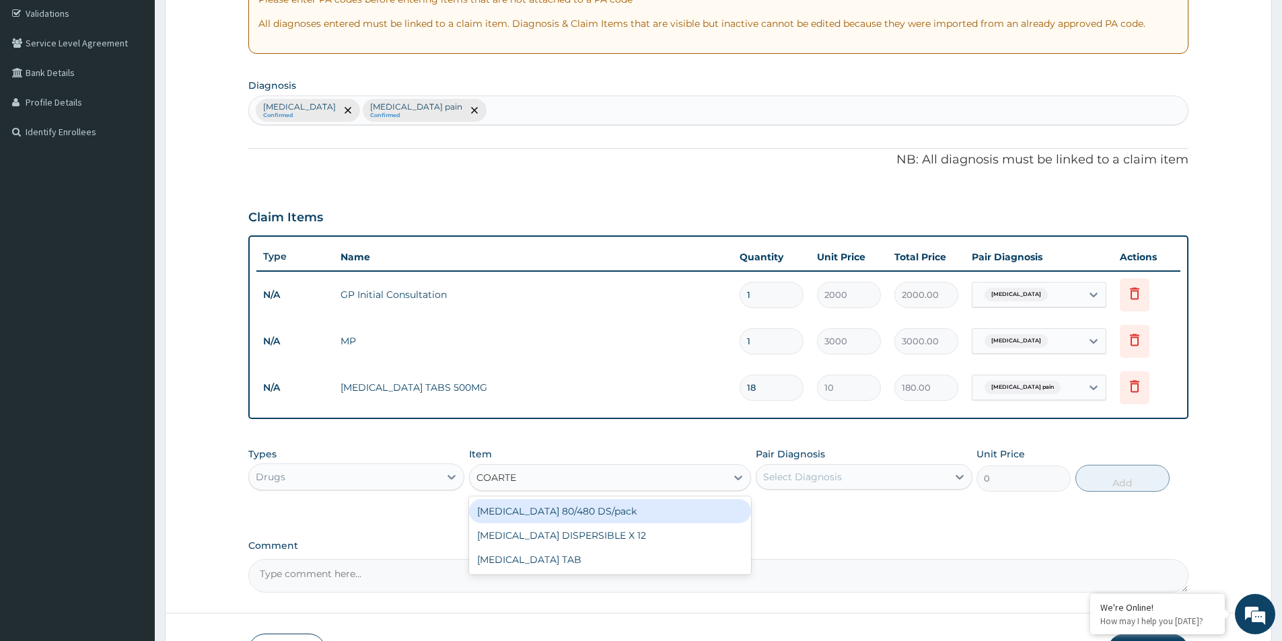
type input "COARTEM"
click at [547, 512] on div "COARTEM 80/480 DS/pack" at bounding box center [610, 511] width 282 height 24
type input "2500"
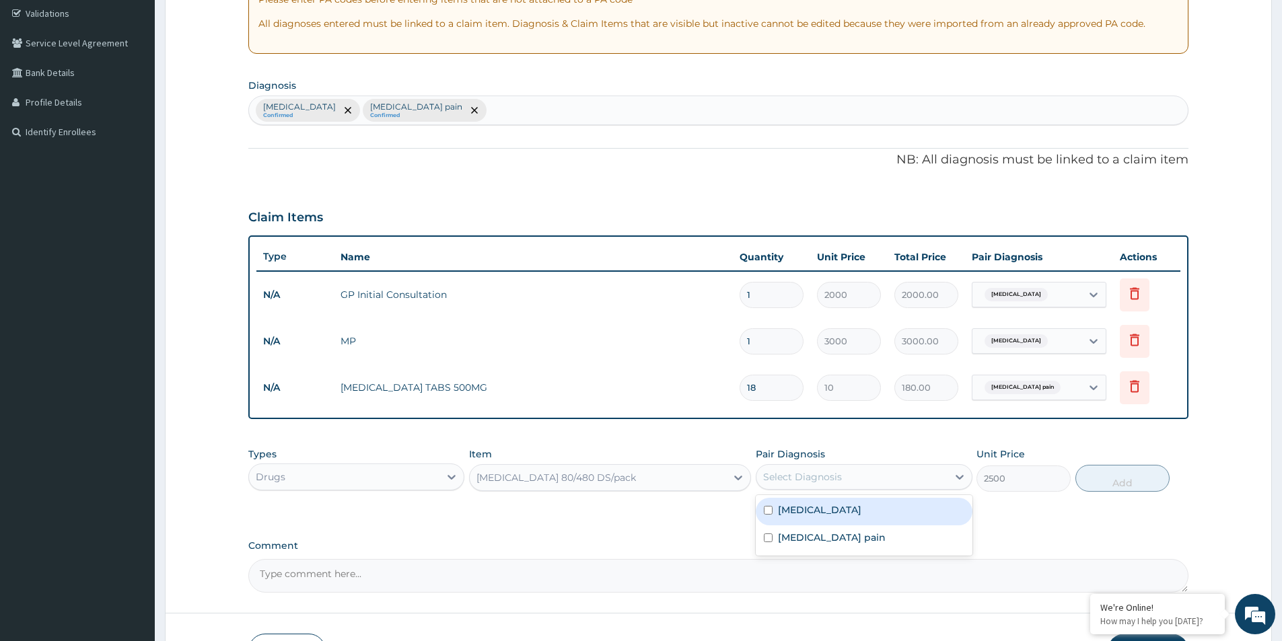
click at [773, 481] on div "Select Diagnosis" at bounding box center [802, 476] width 79 height 13
click at [767, 510] on input "checkbox" at bounding box center [768, 510] width 9 height 9
checkbox input "true"
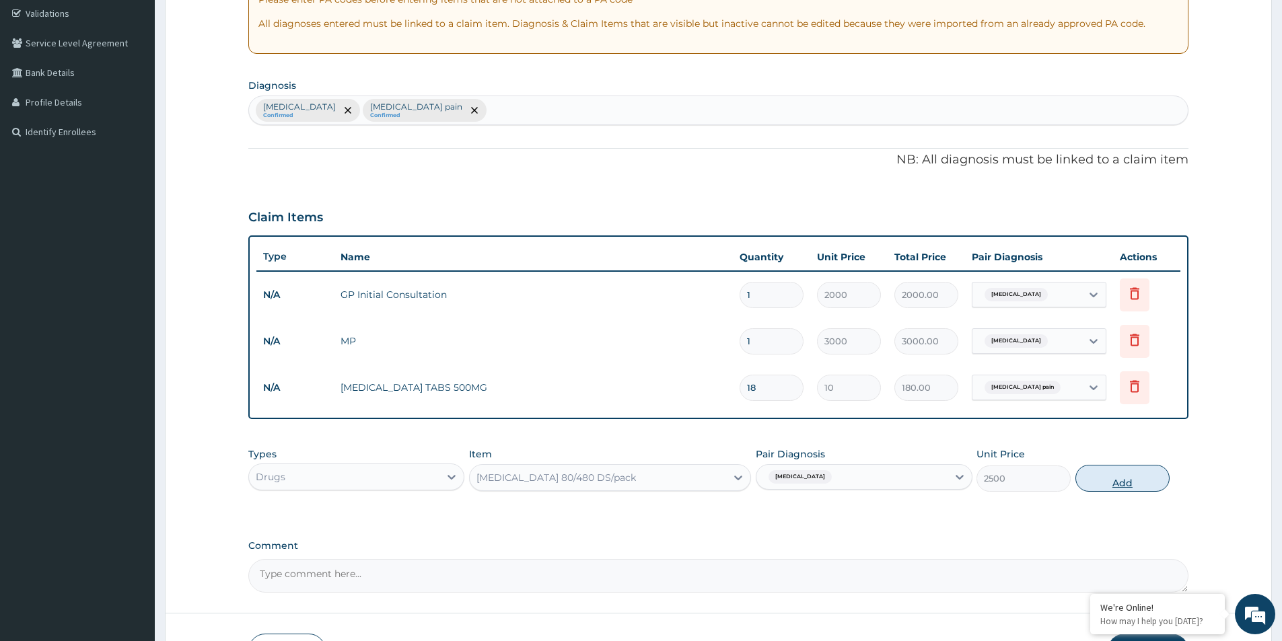
click at [1133, 479] on button "Add" at bounding box center [1123, 478] width 94 height 27
type input "0"
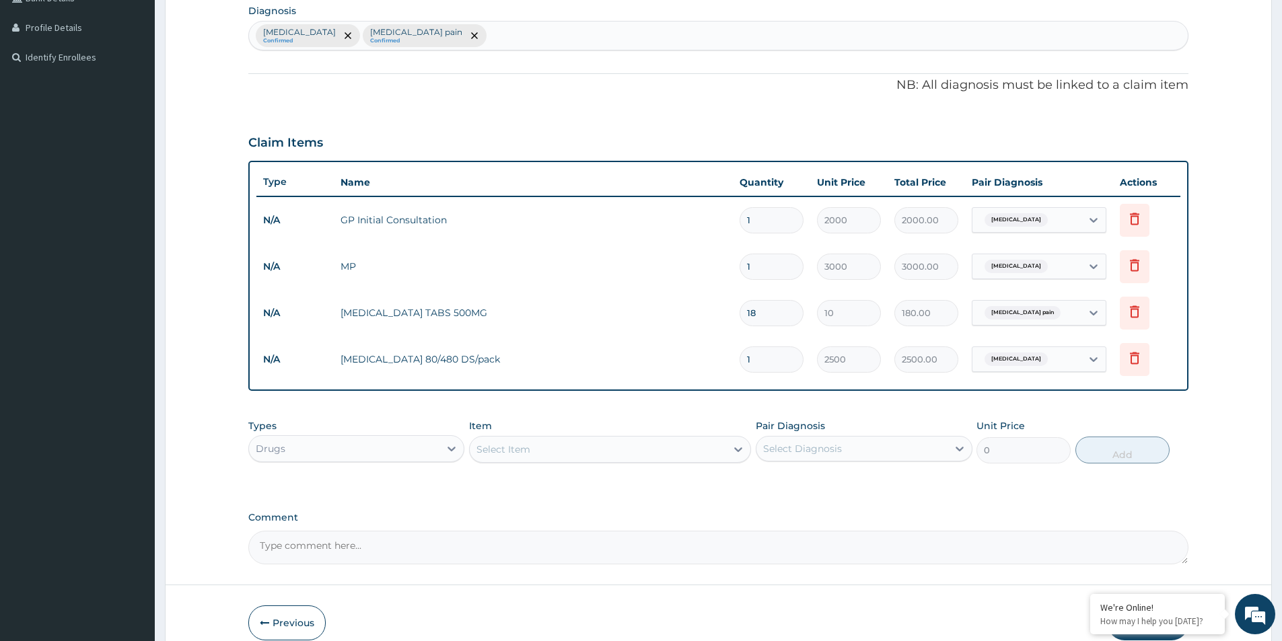
scroll to position [391, 0]
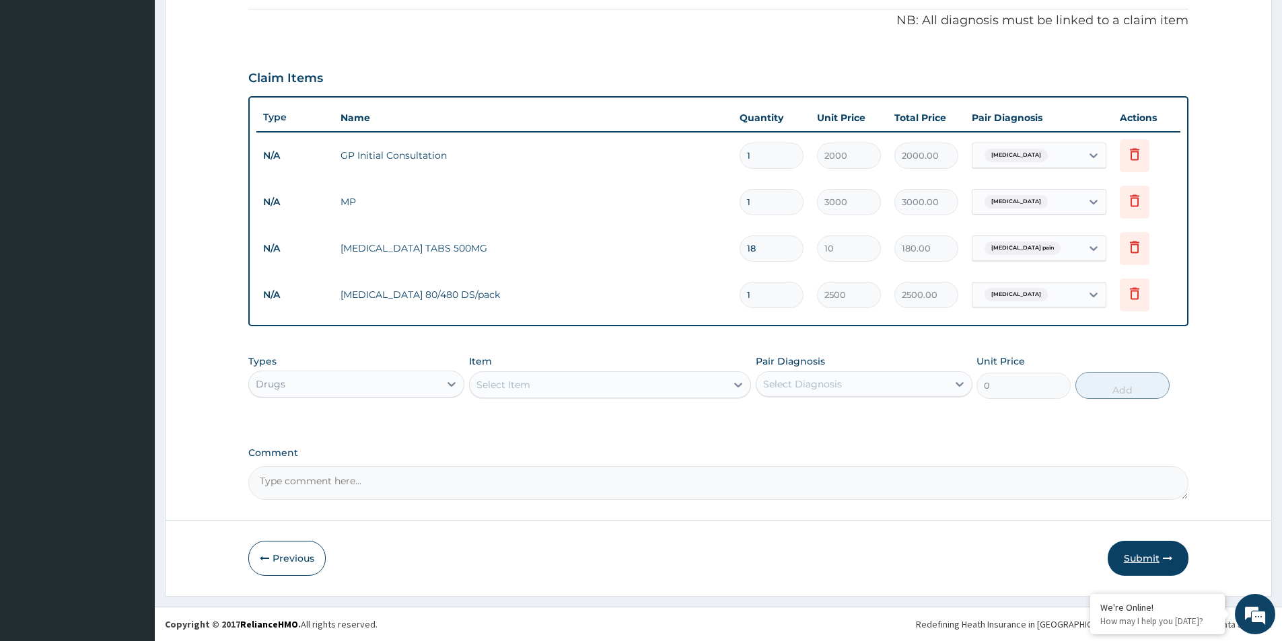
click at [1148, 551] on button "Submit" at bounding box center [1148, 558] width 81 height 35
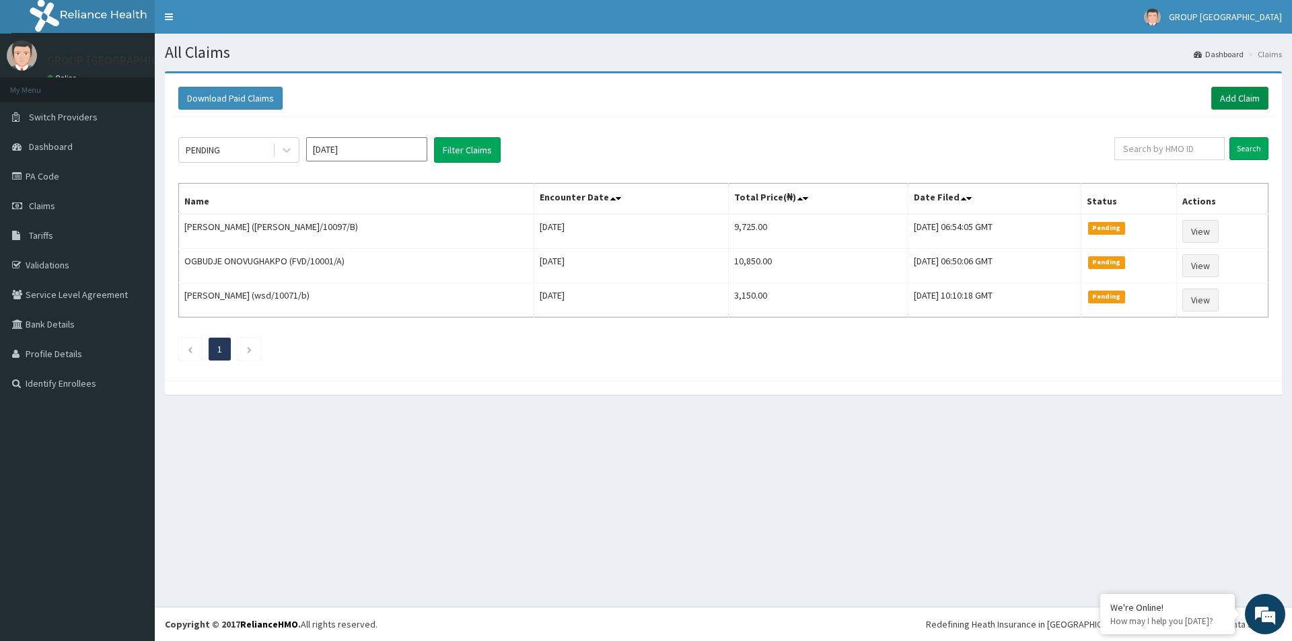
click at [1228, 100] on link "Add Claim" at bounding box center [1239, 98] width 57 height 23
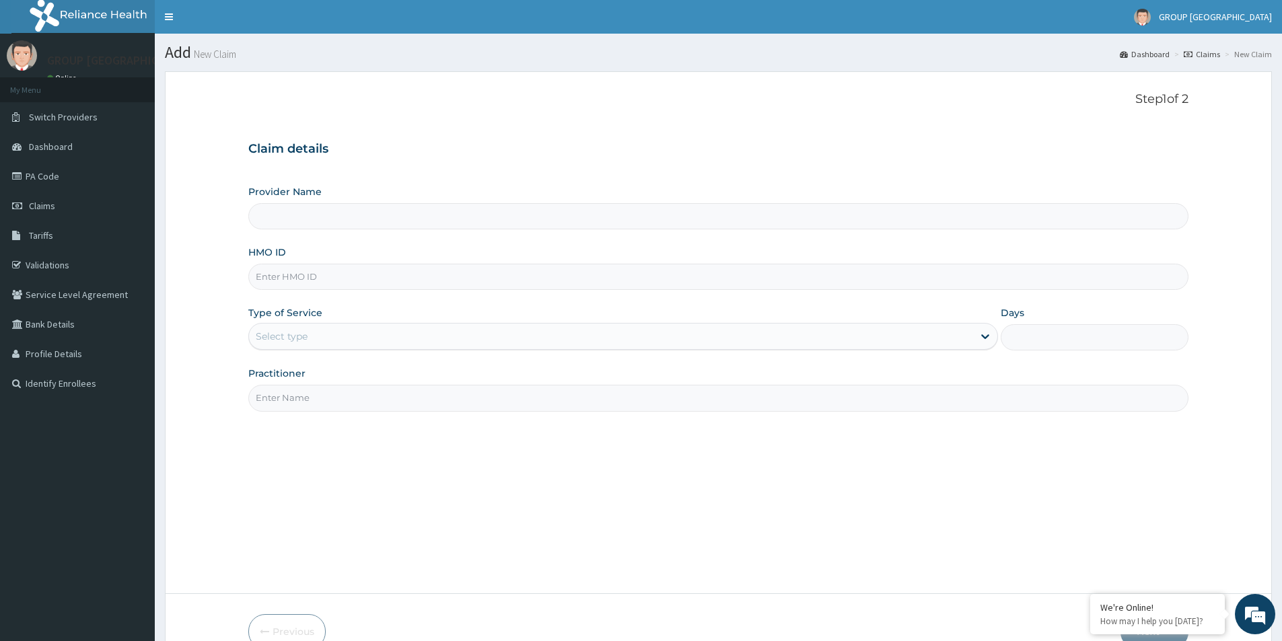
type input "GROUP [GEOGRAPHIC_DATA], [GEOGRAPHIC_DATA]"
click at [298, 279] on input "HMO ID" at bounding box center [718, 277] width 940 height 26
type input "PYH/"
